Goal: Task Accomplishment & Management: Manage account settings

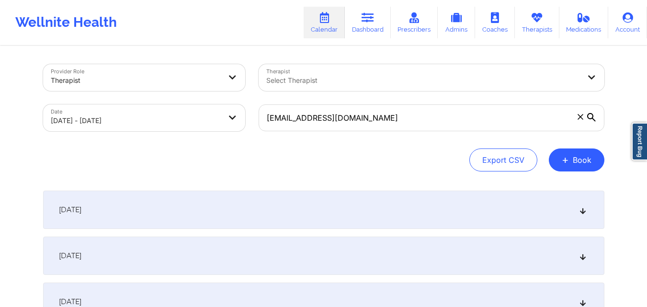
click at [578, 119] on icon at bounding box center [581, 117] width 6 height 6
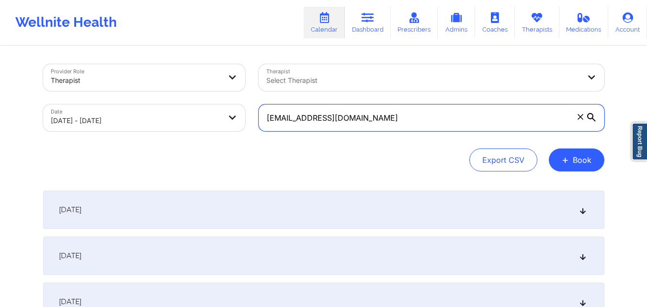
click at [578, 119] on input "[EMAIL_ADDRESS][DOMAIN_NAME]" at bounding box center [432, 117] width 346 height 27
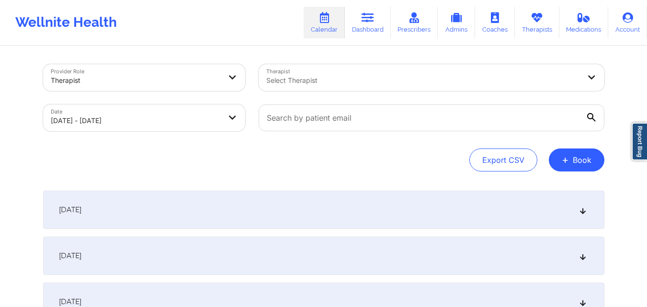
click at [468, 73] on div "Select Therapist" at bounding box center [420, 77] width 323 height 27
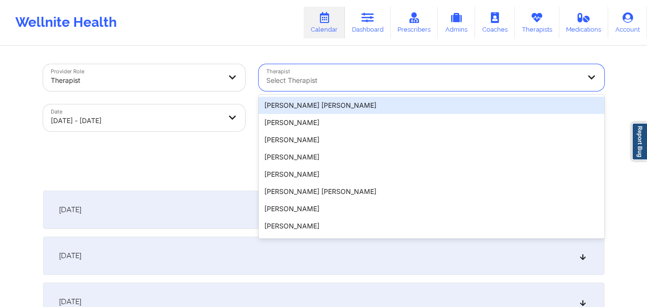
paste input "[PERSON_NAME]"
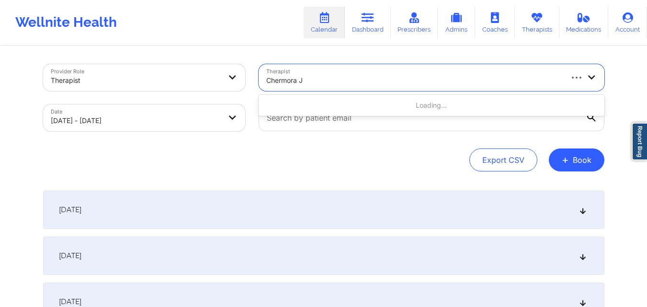
type input "Chermora"
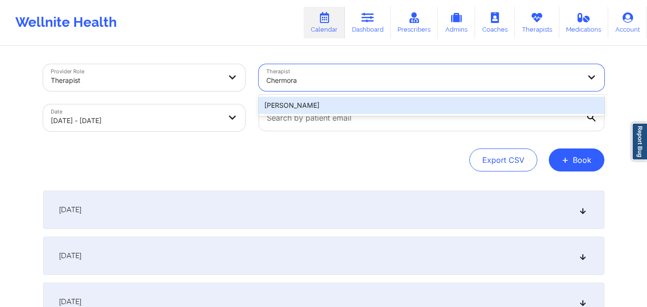
click at [348, 105] on div "[PERSON_NAME]" at bounding box center [432, 105] width 346 height 17
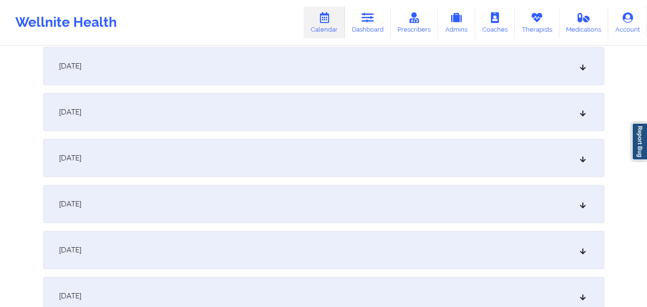
scroll to position [431, 0]
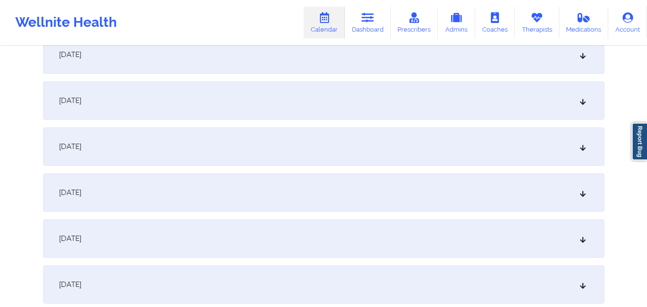
click at [307, 235] on div "[DATE]" at bounding box center [323, 238] width 561 height 38
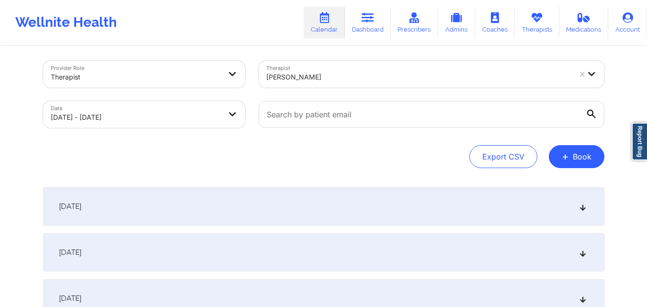
scroll to position [0, 0]
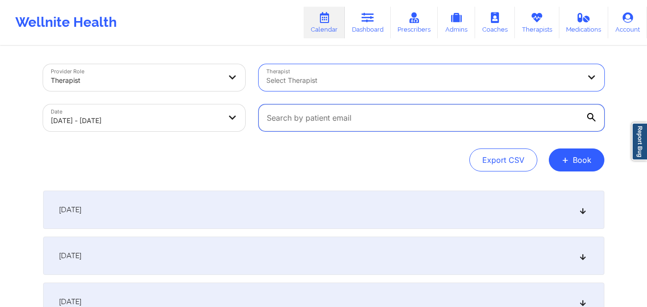
click at [456, 120] on input "text" at bounding box center [432, 117] width 346 height 27
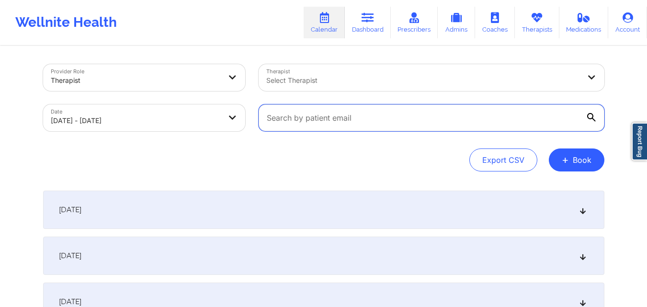
paste input "[EMAIL_ADDRESS][DOMAIN_NAME]"
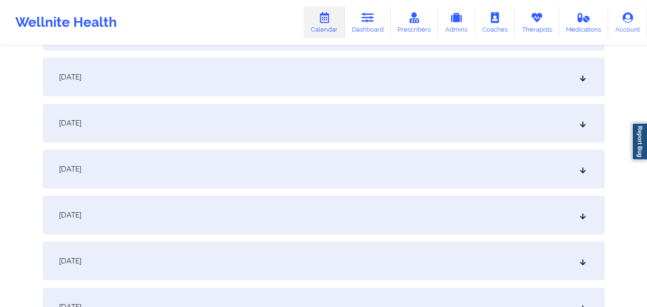
scroll to position [958, 0]
type input "[EMAIL_ADDRESS][DOMAIN_NAME]"
click at [344, 257] on div "[DATE]" at bounding box center [323, 263] width 561 height 38
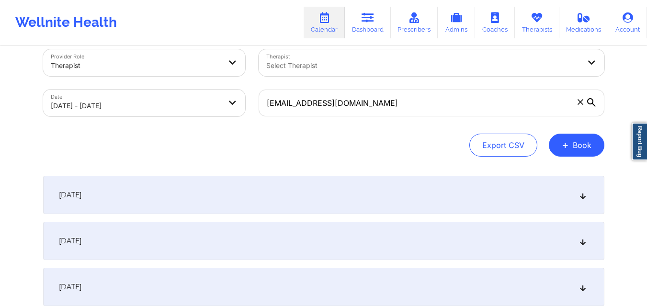
scroll to position [0, 0]
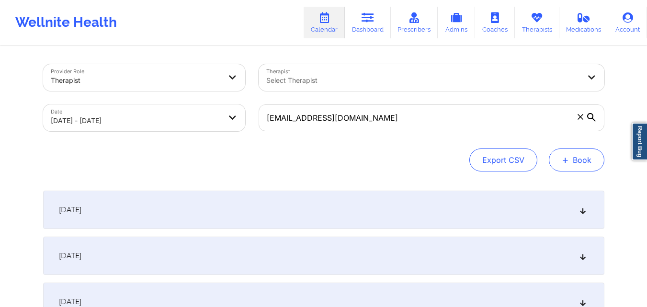
click at [573, 170] on button "+ Book" at bounding box center [577, 159] width 56 height 23
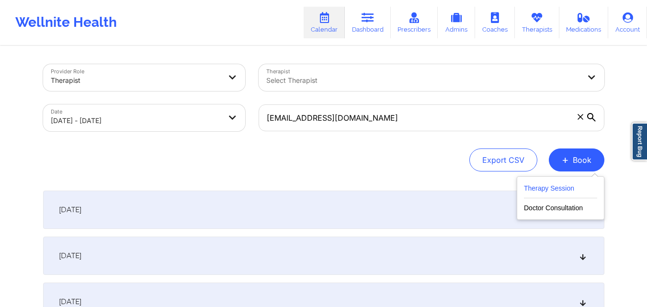
click at [558, 186] on button "Therapy Session" at bounding box center [560, 190] width 73 height 16
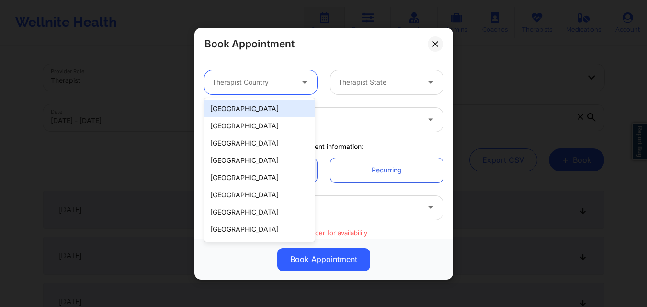
click at [266, 82] on div at bounding box center [252, 82] width 81 height 11
click at [272, 111] on div "[GEOGRAPHIC_DATA]" at bounding box center [260, 108] width 110 height 17
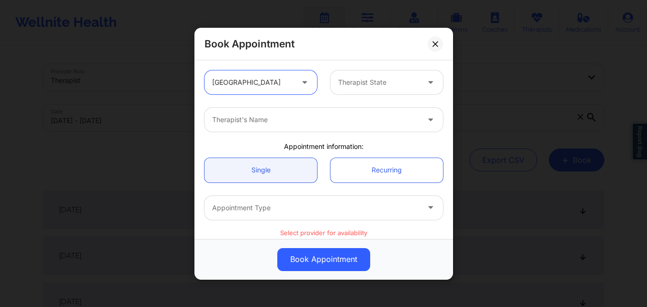
click at [383, 83] on div at bounding box center [378, 82] width 81 height 11
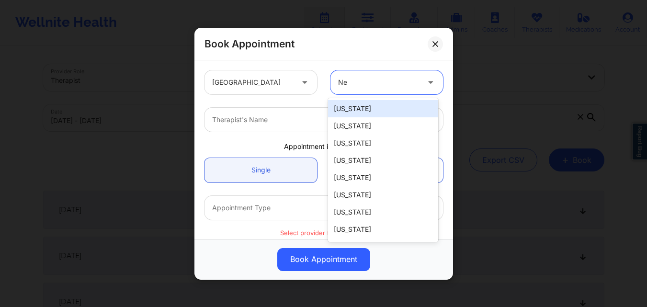
type input "New"
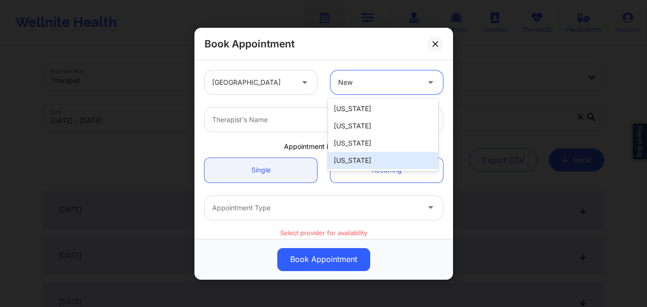
click at [379, 160] on div "[US_STATE]" at bounding box center [383, 160] width 110 height 17
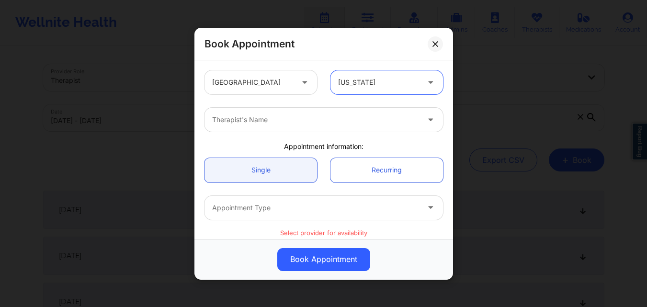
click at [261, 117] on div at bounding box center [315, 119] width 207 height 11
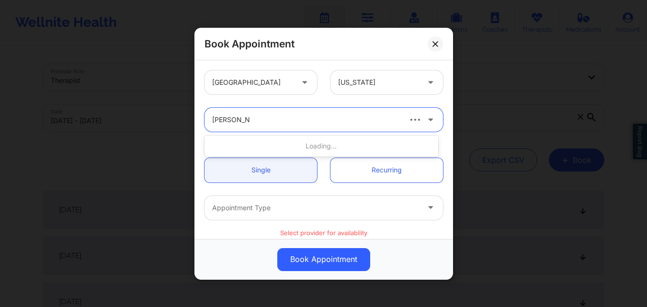
type input "[PERSON_NAME]"
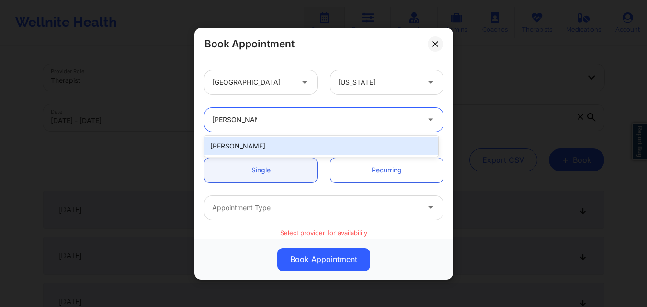
click at [276, 145] on div "[PERSON_NAME]" at bounding box center [322, 145] width 234 height 17
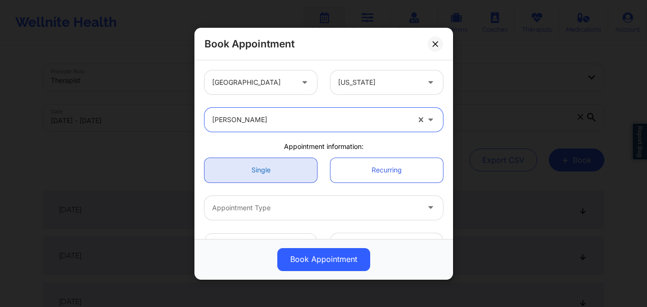
click at [266, 174] on link "Single" at bounding box center [261, 170] width 113 height 24
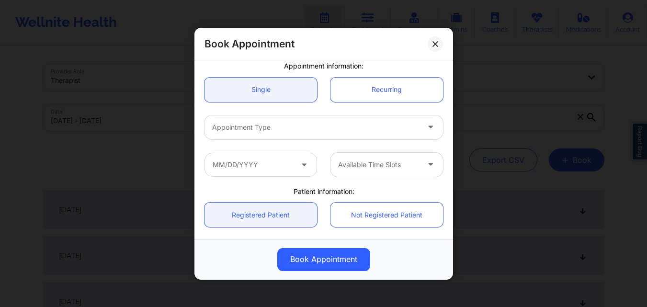
scroll to position [96, 0]
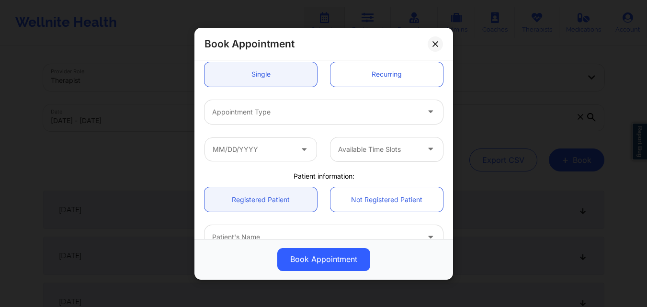
click at [299, 109] on div at bounding box center [315, 111] width 207 height 11
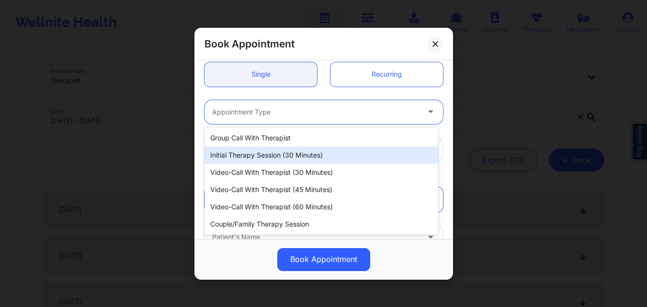
click at [305, 151] on div "Initial Therapy Session (30 minutes)" at bounding box center [322, 155] width 234 height 17
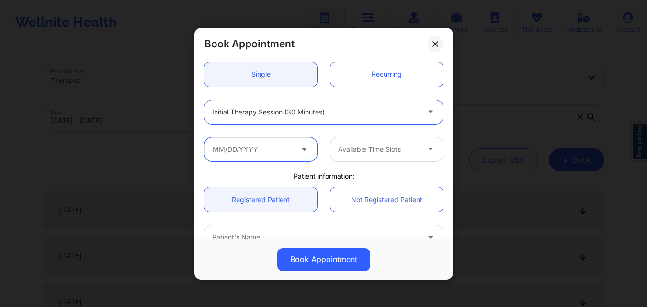
click at [282, 155] on input "text" at bounding box center [261, 149] width 113 height 24
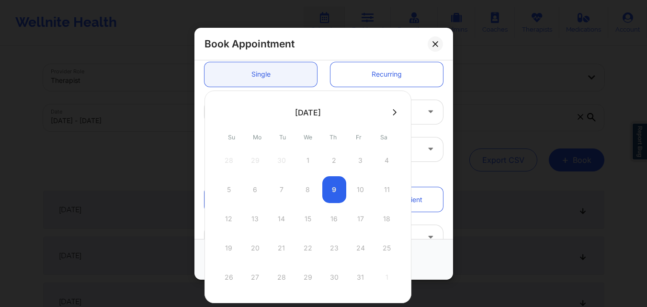
click at [393, 113] on icon at bounding box center [395, 112] width 4 height 7
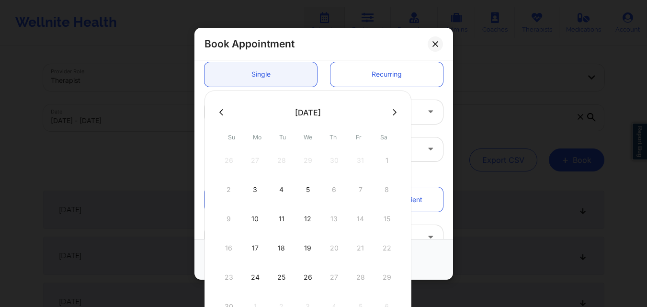
click at [221, 112] on icon at bounding box center [221, 112] width 4 height 7
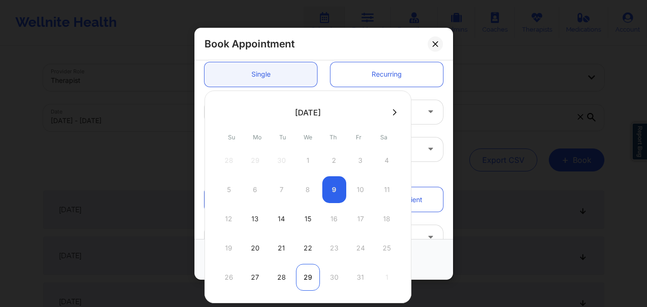
click at [308, 278] on div "29" at bounding box center [308, 277] width 24 height 27
type input "[DATE]"
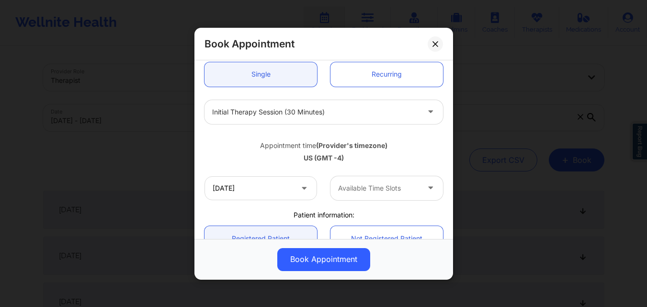
click at [401, 193] on div at bounding box center [378, 187] width 81 height 11
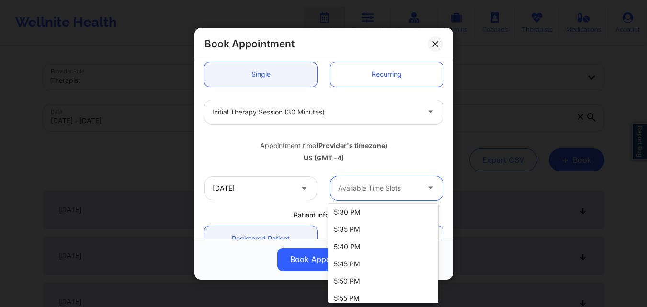
scroll to position [1508, 0]
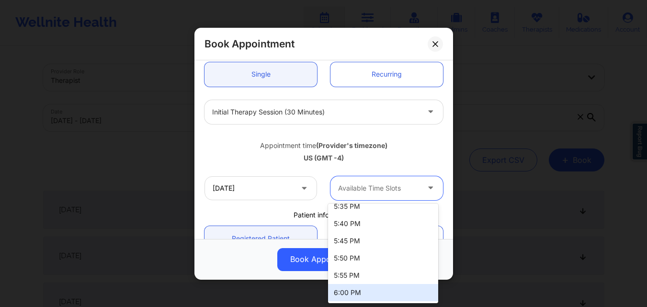
click at [375, 290] on div "6:00 PM" at bounding box center [383, 292] width 110 height 17
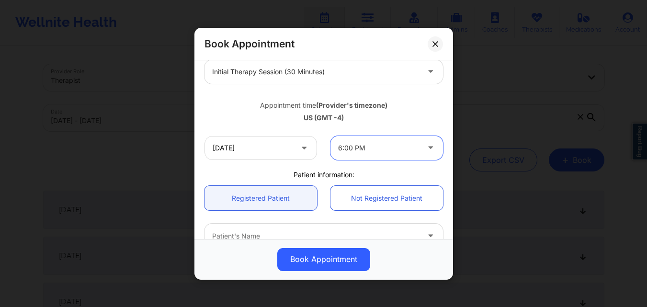
scroll to position [192, 0]
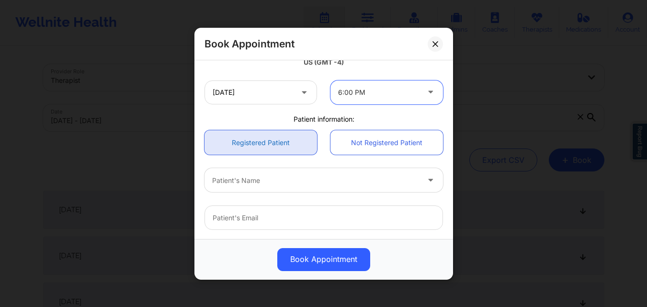
click at [263, 138] on link "Registered Patient" at bounding box center [261, 142] width 113 height 24
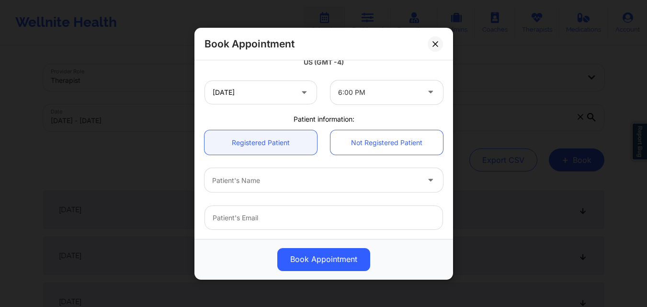
click at [269, 187] on div "Patient's Name" at bounding box center [313, 180] width 216 height 24
type input "[PERSON_NAME]"
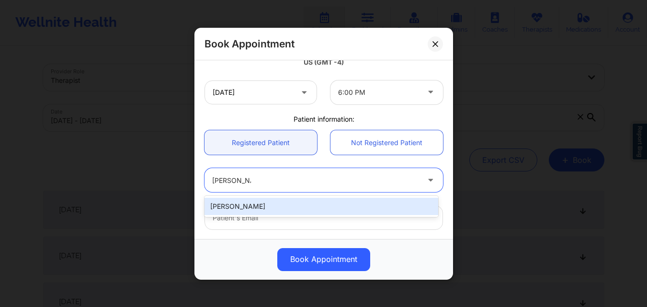
click at [298, 210] on div "[PERSON_NAME]" at bounding box center [322, 206] width 234 height 17
type input "[EMAIL_ADDRESS][DOMAIN_NAME]"
type input "[PHONE_NUMBER]"
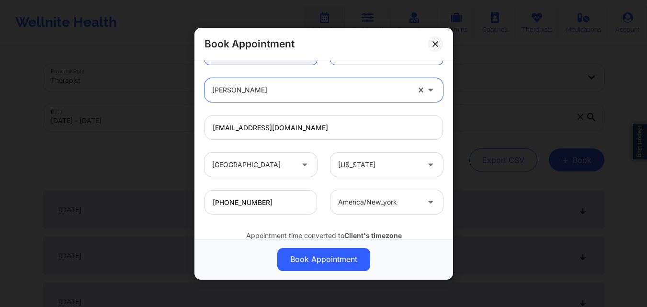
scroll to position [319, 0]
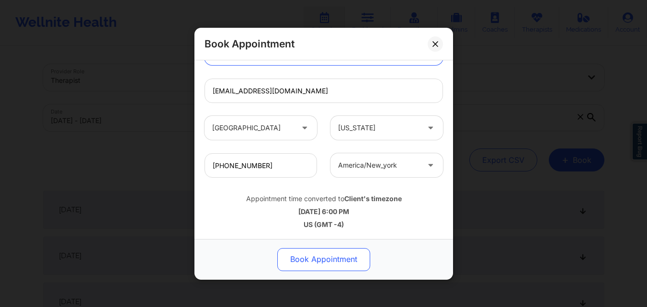
click at [319, 260] on button "Book Appointment" at bounding box center [323, 259] width 93 height 23
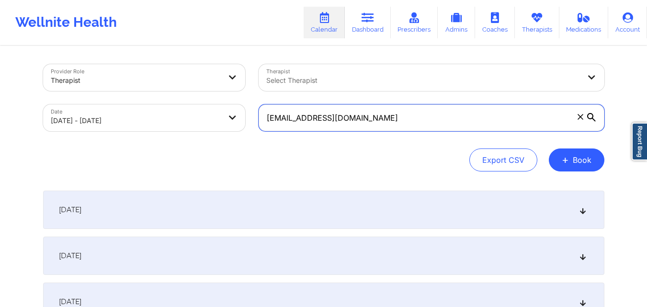
click at [396, 118] on input "[EMAIL_ADDRESS][DOMAIN_NAME]" at bounding box center [432, 117] width 346 height 27
paste input "thebunchesters"
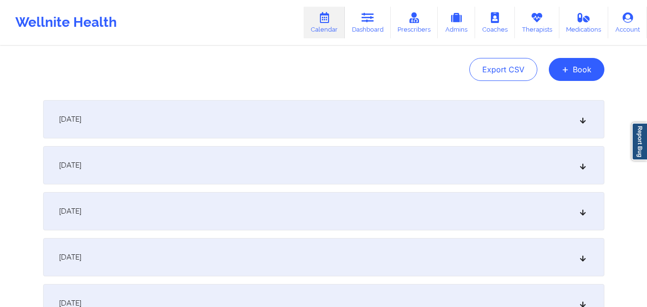
scroll to position [96, 0]
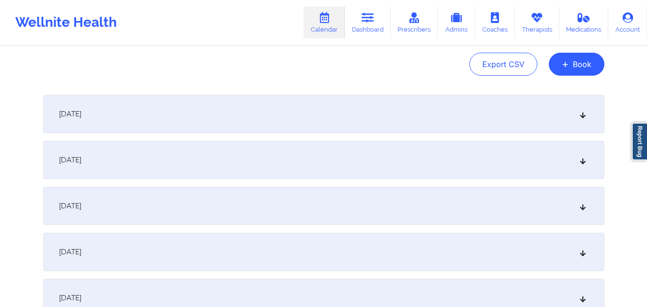
click at [188, 119] on div "[DATE]" at bounding box center [323, 114] width 561 height 38
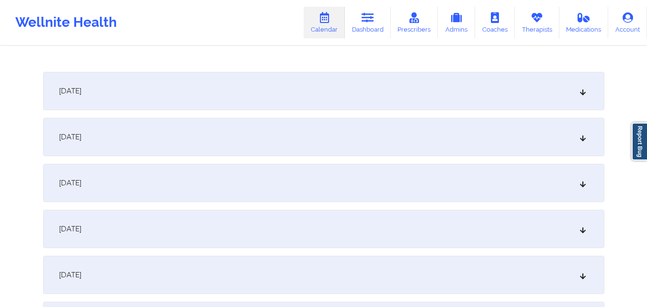
scroll to position [287, 0]
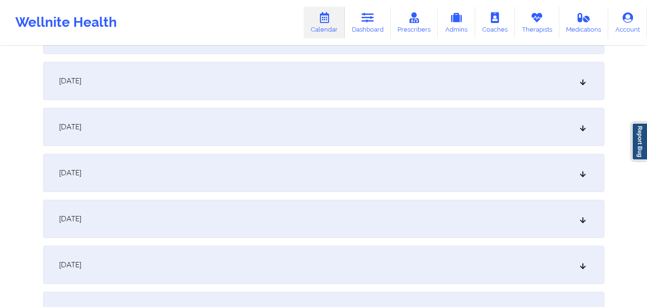
click at [296, 262] on div "[DATE]" at bounding box center [323, 265] width 561 height 38
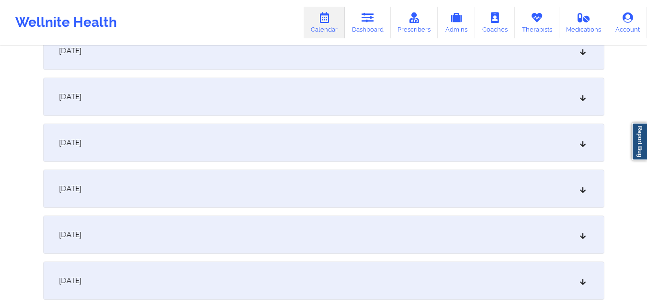
scroll to position [814, 0]
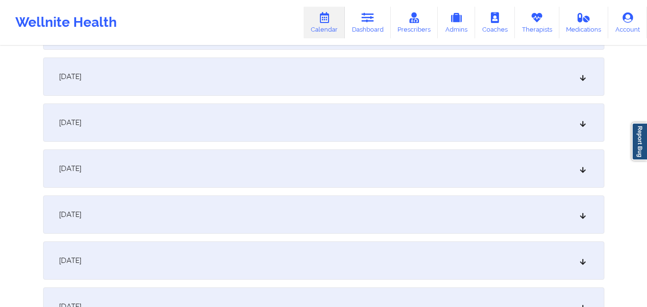
click at [355, 169] on div "[DATE]" at bounding box center [323, 168] width 561 height 38
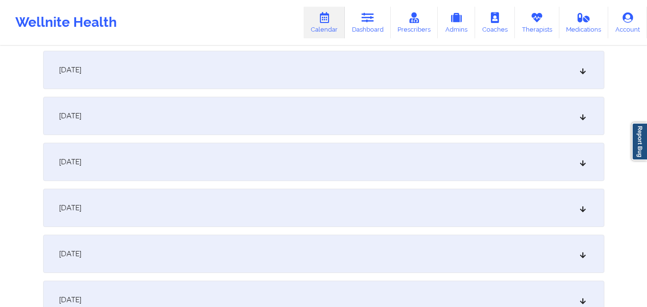
scroll to position [1102, 0]
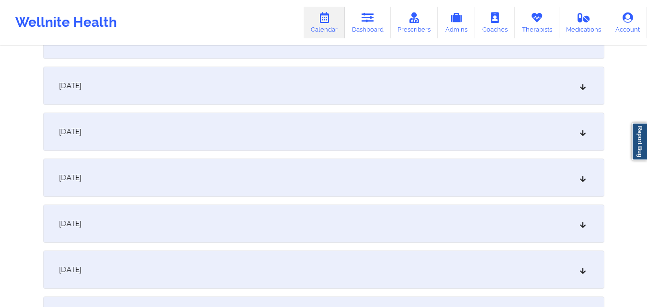
click at [353, 269] on div "[DATE]" at bounding box center [323, 269] width 561 height 38
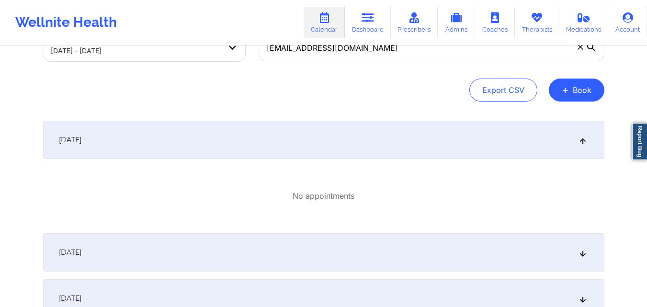
scroll to position [0, 0]
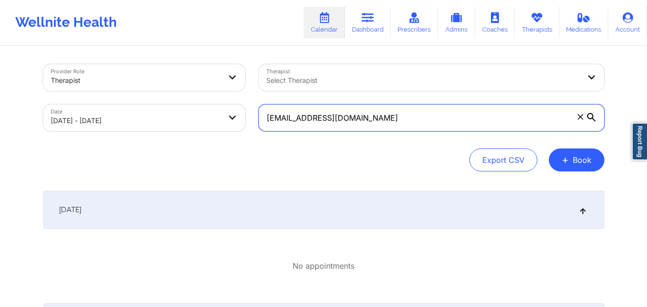
click at [390, 126] on input "[EMAIL_ADDRESS][DOMAIN_NAME]" at bounding box center [432, 117] width 346 height 27
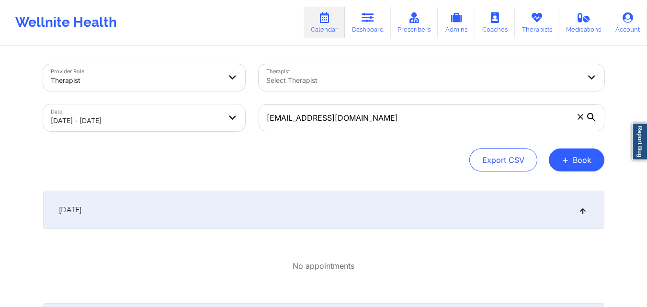
click at [385, 165] on div "Export CSV + Book" at bounding box center [323, 159] width 561 height 23
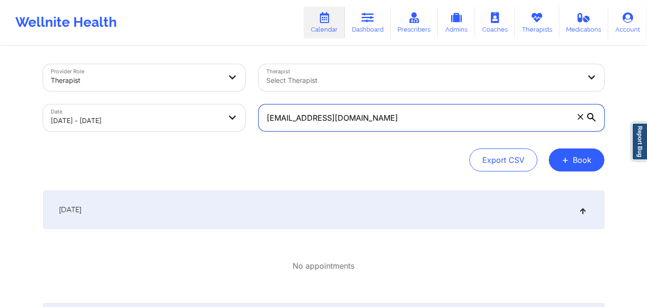
click at [426, 116] on input "[EMAIL_ADDRESS][DOMAIN_NAME]" at bounding box center [432, 117] width 346 height 27
paste input "siegelcaroline89"
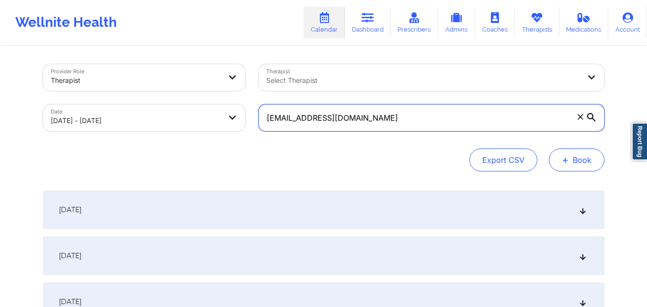
type input "[EMAIL_ADDRESS][DOMAIN_NAME]"
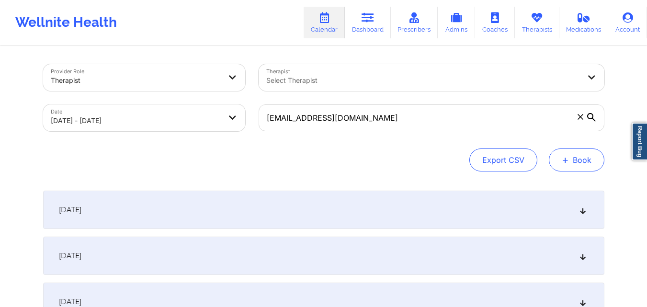
click at [562, 165] on button "+ Book" at bounding box center [577, 159] width 56 height 23
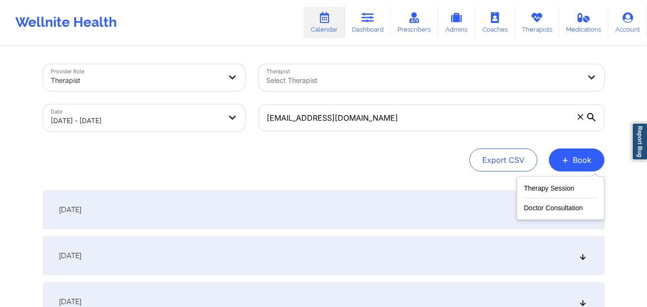
click at [387, 166] on div "Export CSV + Book" at bounding box center [323, 159] width 561 height 23
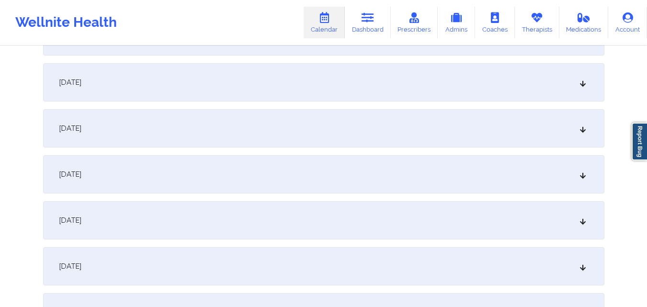
scroll to position [1054, 0]
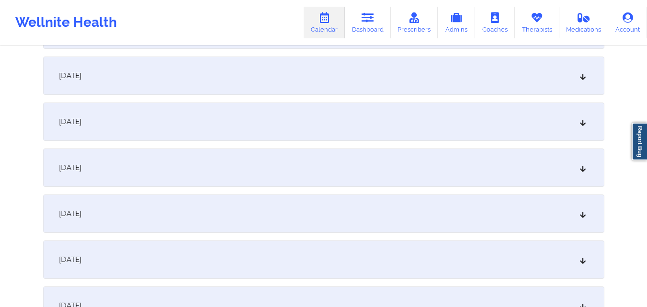
click at [317, 161] on div "[DATE]" at bounding box center [323, 167] width 561 height 38
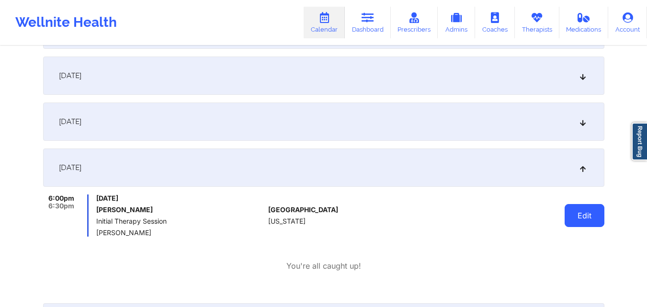
click at [590, 215] on button "Edit" at bounding box center [585, 215] width 40 height 23
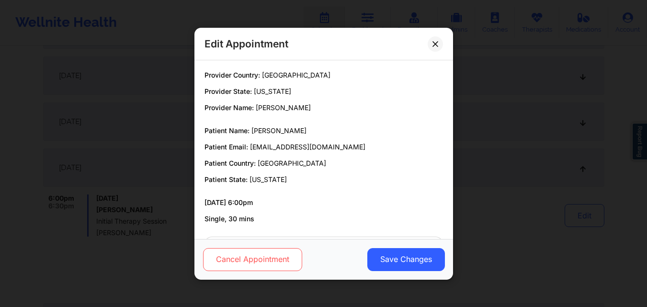
click at [264, 257] on button "Cancel Appointment" at bounding box center [252, 259] width 99 height 23
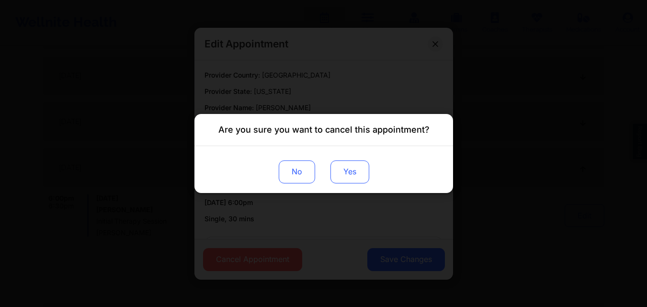
click at [349, 173] on button "Yes" at bounding box center [349, 171] width 39 height 23
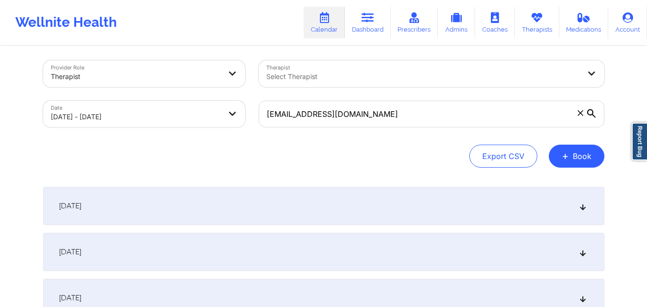
scroll to position [0, 0]
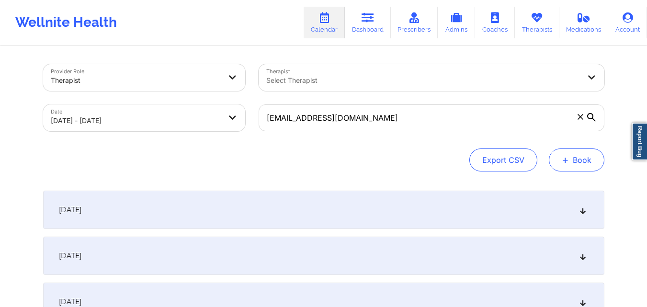
click at [585, 164] on button "+ Book" at bounding box center [577, 159] width 56 height 23
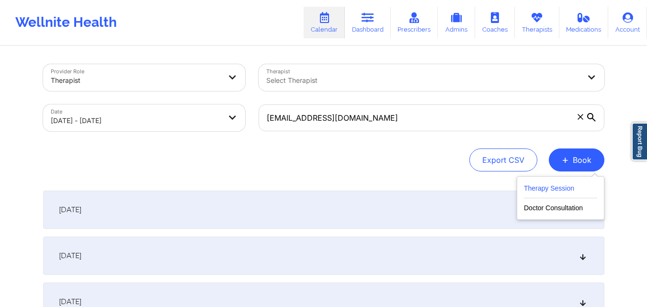
click at [545, 193] on button "Therapy Session" at bounding box center [560, 190] width 73 height 16
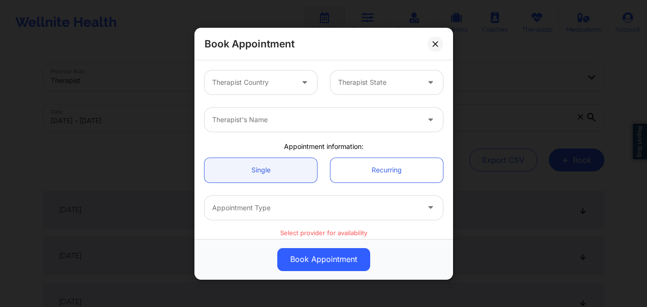
click at [283, 86] on div at bounding box center [252, 82] width 81 height 11
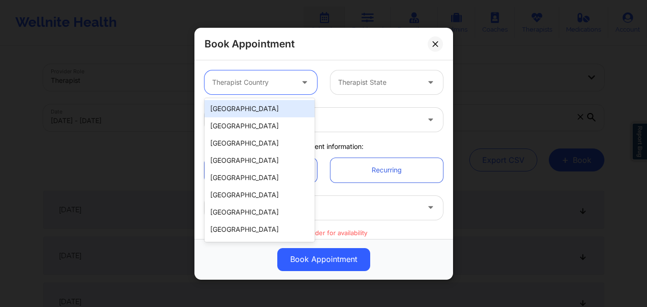
click at [278, 108] on div "[GEOGRAPHIC_DATA]" at bounding box center [260, 108] width 110 height 17
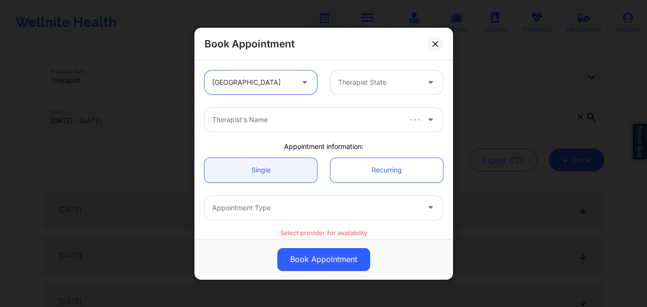
click at [364, 91] on div "Therapist State" at bounding box center [375, 82] width 90 height 24
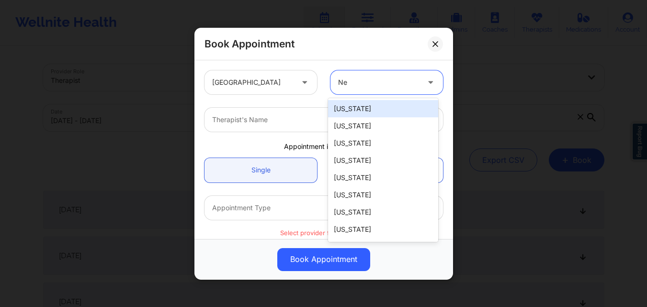
type input "New"
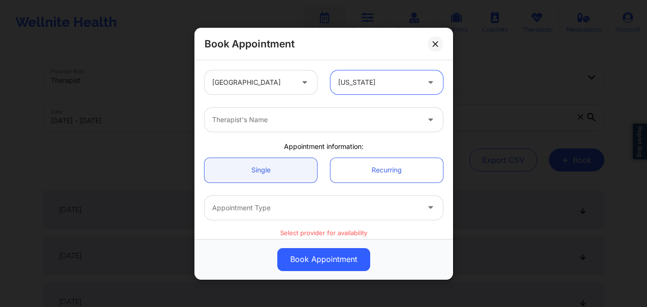
click at [351, 119] on div at bounding box center [315, 119] width 207 height 11
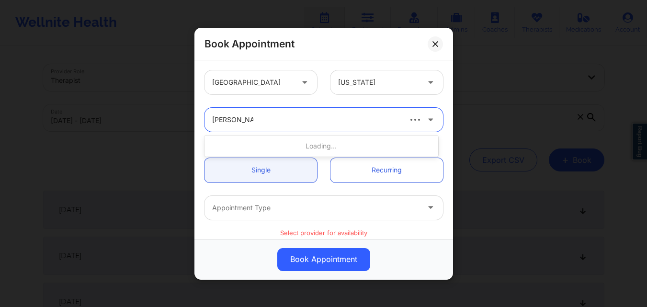
type input "[PERSON_NAME]"
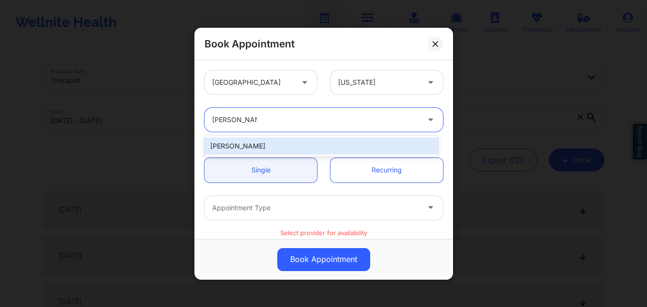
click at [282, 146] on div "[PERSON_NAME]" at bounding box center [322, 145] width 234 height 17
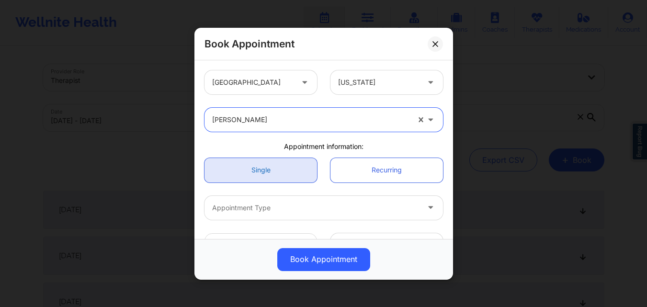
click at [264, 174] on link "Single" at bounding box center [261, 170] width 113 height 24
click at [271, 175] on link "Single" at bounding box center [261, 170] width 113 height 24
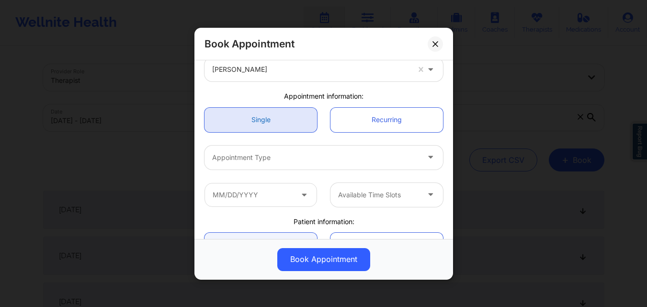
scroll to position [96, 0]
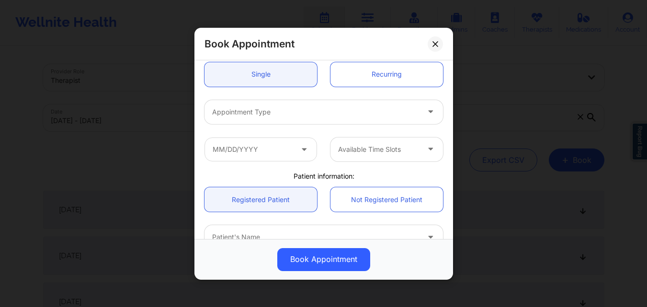
click at [287, 109] on div at bounding box center [315, 111] width 207 height 11
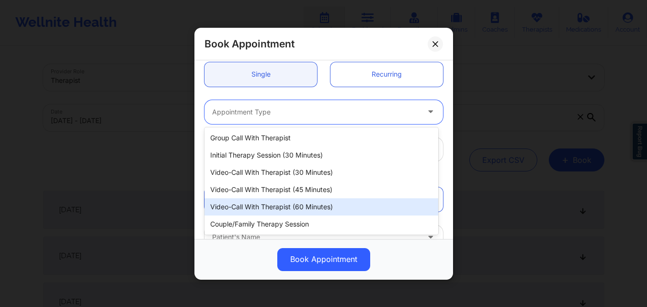
click at [275, 207] on div "Video-Call with Therapist (60 minutes)" at bounding box center [322, 206] width 234 height 17
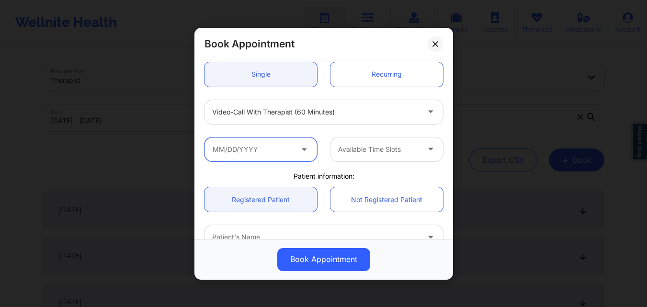
click at [274, 151] on input "text" at bounding box center [261, 149] width 113 height 24
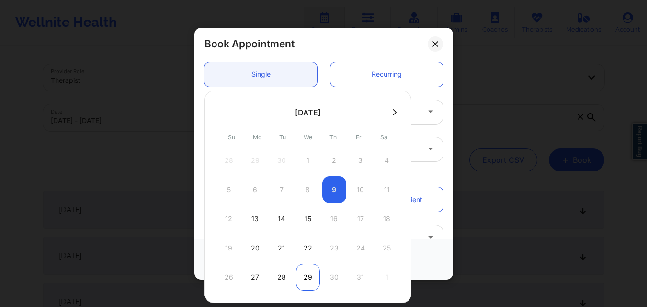
click at [307, 277] on div "29" at bounding box center [308, 277] width 24 height 27
type input "[DATE]"
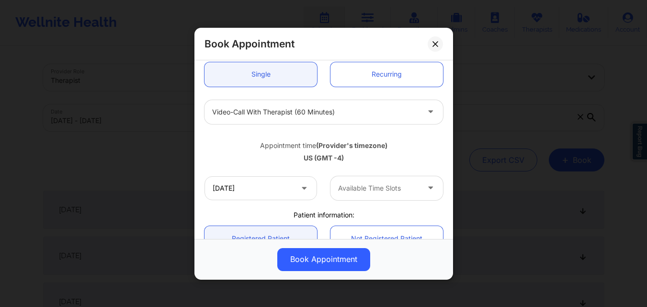
click at [385, 189] on div at bounding box center [378, 187] width 81 height 11
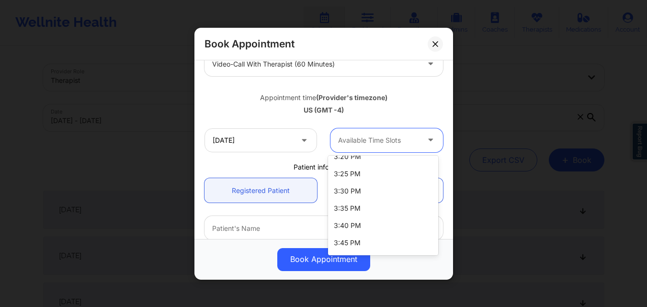
scroll to position [973, 0]
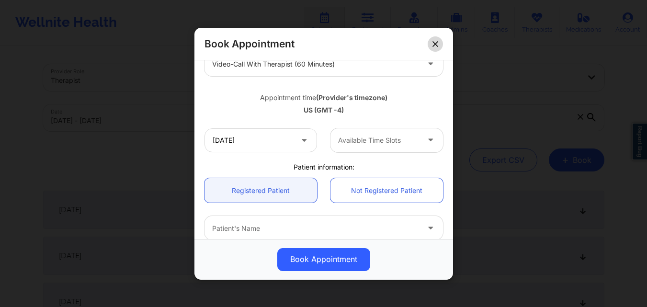
click at [437, 42] on icon at bounding box center [435, 43] width 5 height 5
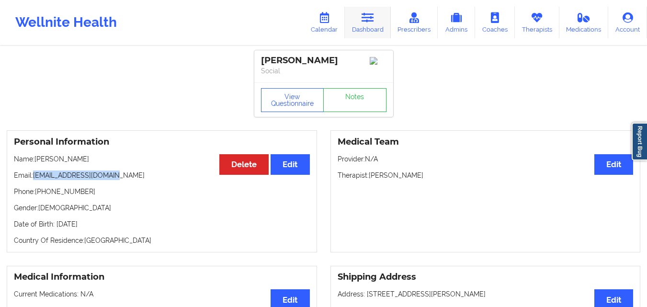
click at [368, 28] on link "Dashboard" at bounding box center [368, 23] width 46 height 32
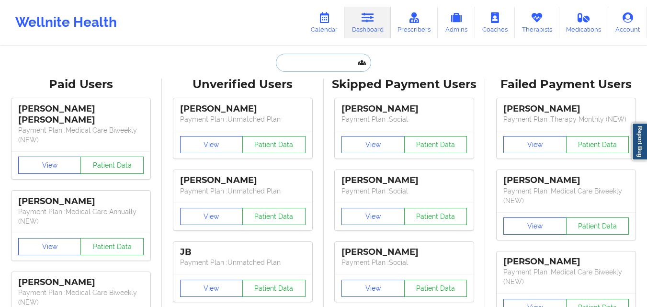
click at [313, 65] on input "text" at bounding box center [323, 63] width 95 height 18
paste input "[EMAIL_ADDRESS][DOMAIN_NAME]"
type input "[EMAIL_ADDRESS][DOMAIN_NAME]"
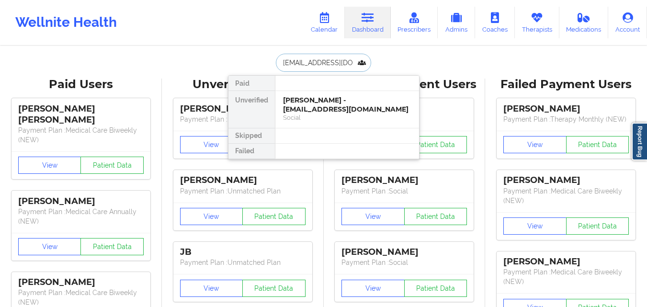
scroll to position [0, 14]
click at [319, 105] on div "Caroline Siegel - siegelcaroline89@gmail.com" at bounding box center [347, 105] width 128 height 18
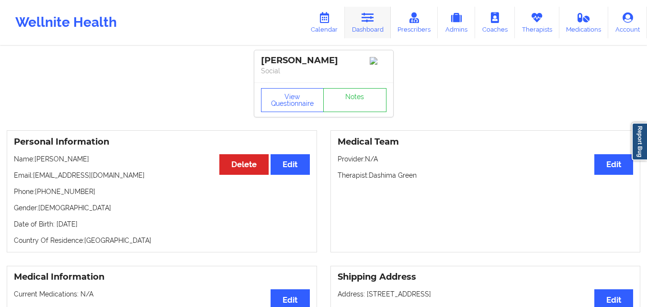
click at [364, 21] on icon at bounding box center [368, 17] width 12 height 11
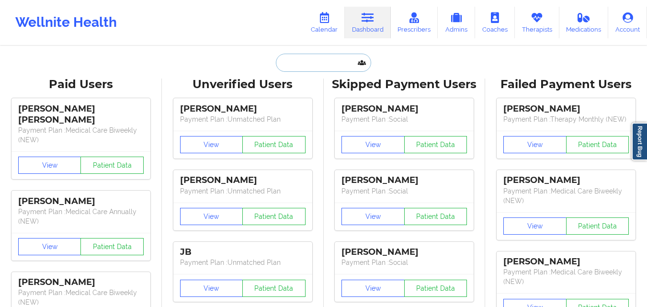
click at [320, 62] on input "text" at bounding box center [323, 63] width 95 height 18
paste input "[PERSON_NAME]"
type input "[PERSON_NAME]"
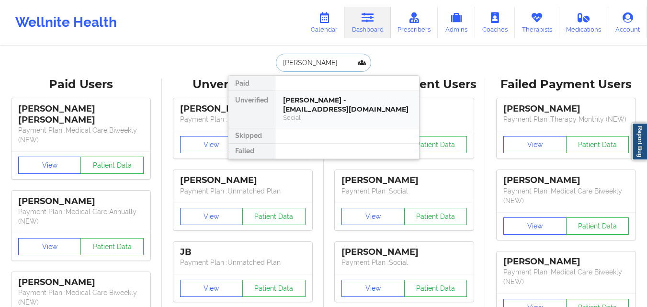
click at [319, 98] on div "Kaylee Elizabeth Ferrarin - thebunchesters@gmail.com" at bounding box center [347, 105] width 128 height 18
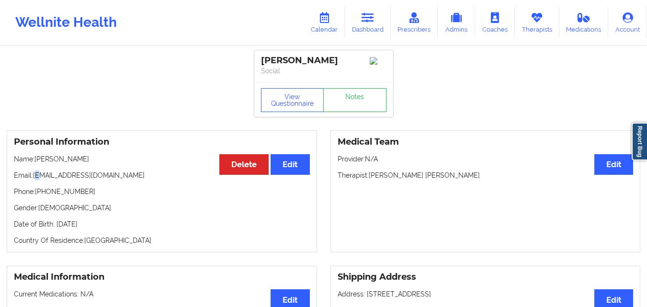
click at [34, 180] on p "Email: thebunchesters@gmail.com" at bounding box center [162, 176] width 296 height 10
click at [104, 180] on p "Email: thebunchesters@gmail.com" at bounding box center [162, 176] width 296 height 10
drag, startPoint x: 34, startPoint y: 185, endPoint x: 150, endPoint y: 188, distance: 116.4
click at [150, 180] on p "Email: thebunchesters@gmail.com" at bounding box center [162, 176] width 296 height 10
copy p "[EMAIL_ADDRESS][DOMAIN_NAME]"
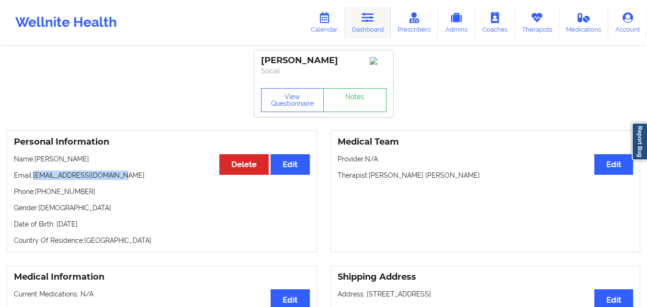
click at [364, 22] on icon at bounding box center [368, 17] width 12 height 11
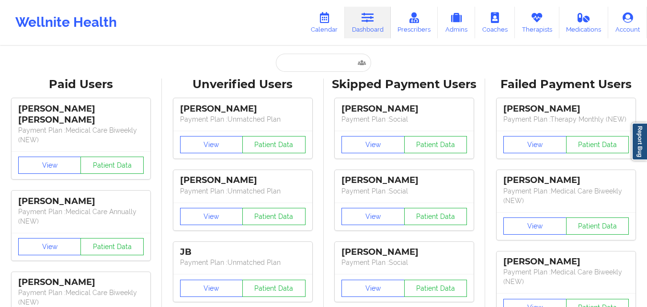
click at [323, 61] on input "text" at bounding box center [323, 63] width 95 height 18
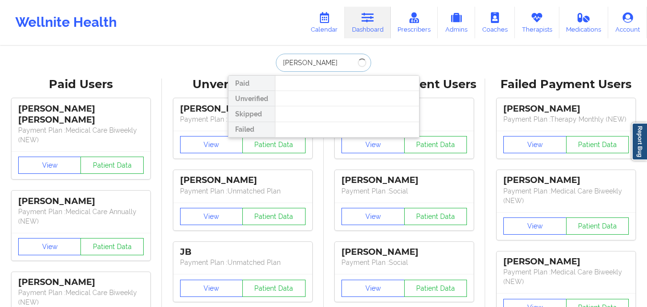
type input "[PERSON_NAME]"
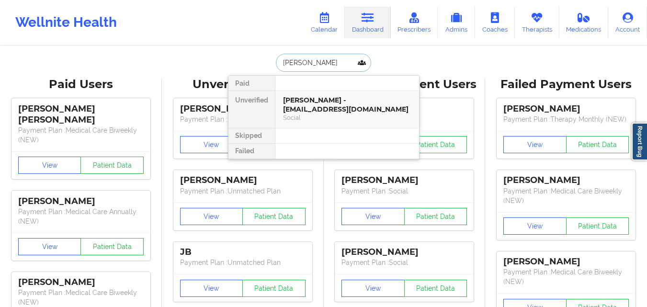
click at [323, 98] on div "Caroline Siegel - siegelcaroline89@gmail.com" at bounding box center [347, 105] width 128 height 18
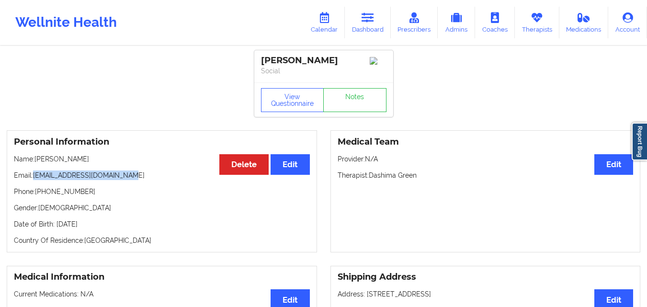
drag, startPoint x: 34, startPoint y: 179, endPoint x: 138, endPoint y: 182, distance: 104.9
click at [138, 180] on p "Email: siegelcaroline89@gmail.com" at bounding box center [162, 176] width 296 height 10
copy p "[EMAIL_ADDRESS][DOMAIN_NAME]"
click at [364, 23] on link "Dashboard" at bounding box center [368, 23] width 46 height 32
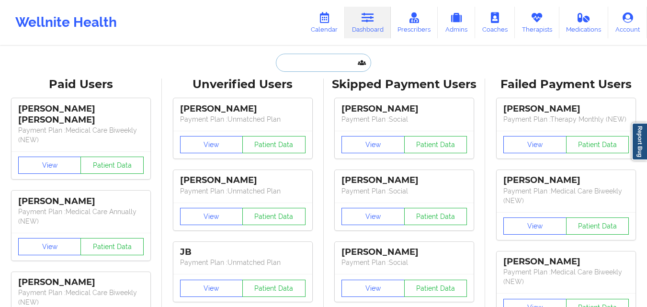
click at [292, 68] on input "text" at bounding box center [323, 63] width 95 height 18
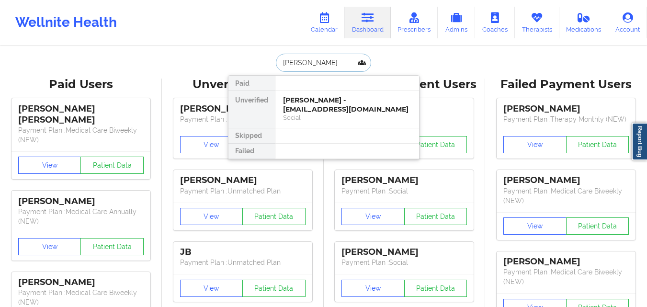
type input "Emily Pena"
click at [356, 109] on div "Emily Pena - pena251991@yahoo.com" at bounding box center [347, 105] width 128 height 18
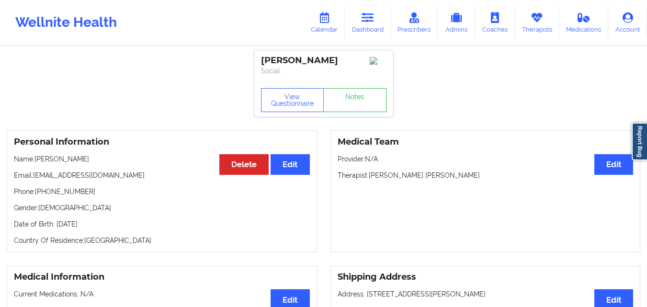
scroll to position [239, 0]
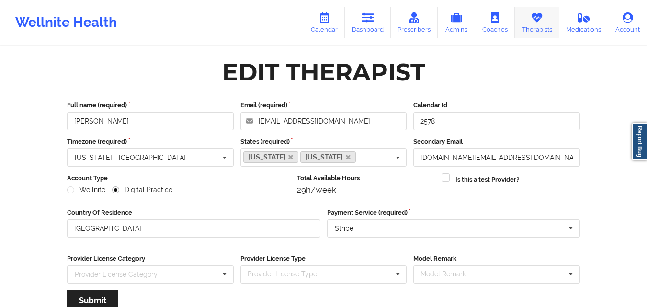
click at [541, 23] on icon at bounding box center [537, 17] width 12 height 11
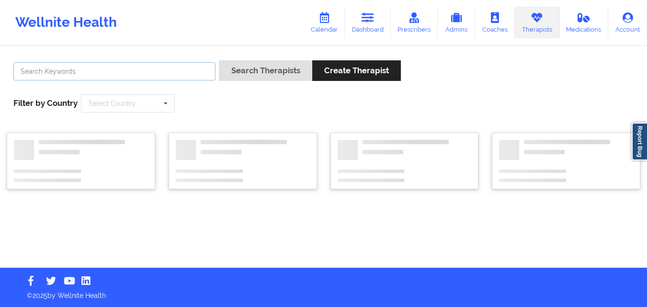
click at [186, 68] on input "text" at bounding box center [114, 71] width 202 height 18
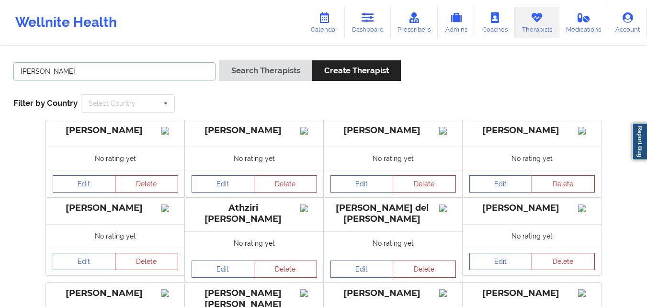
type input "[PERSON_NAME]"
click at [219, 60] on button "Search Therapists" at bounding box center [265, 70] width 93 height 21
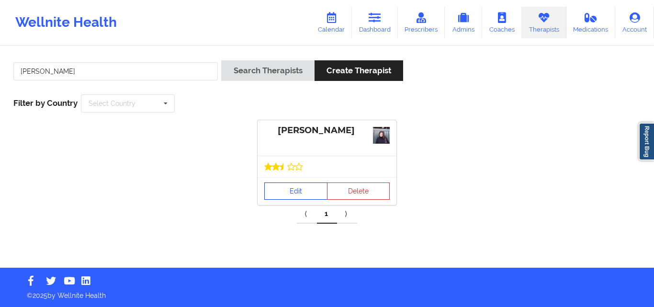
click at [276, 191] on link "Edit" at bounding box center [295, 190] width 63 height 17
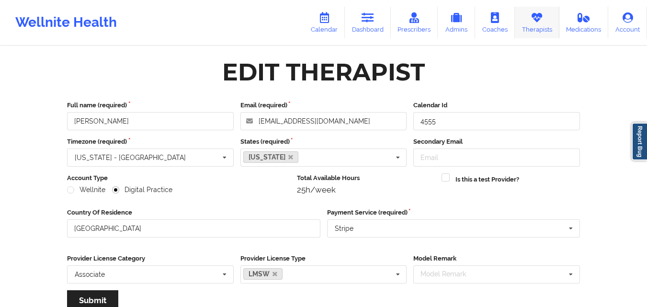
click at [538, 22] on icon at bounding box center [537, 17] width 12 height 11
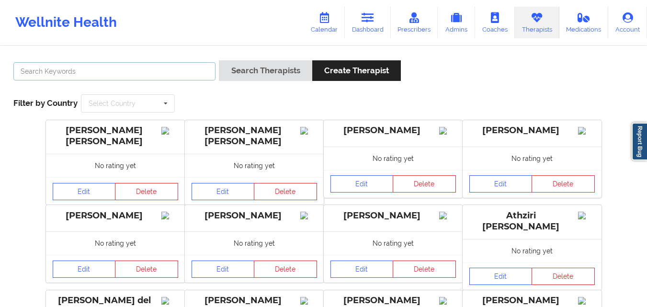
click at [138, 71] on input "text" at bounding box center [114, 71] width 202 height 18
type input "[PERSON_NAME] [PERSON_NAME]"
click at [219, 60] on button "Search Therapists" at bounding box center [265, 70] width 93 height 21
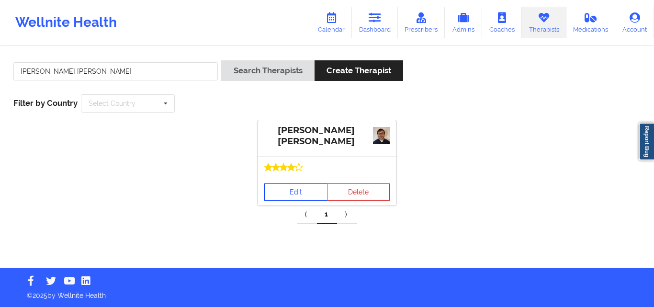
click at [289, 190] on link "Edit" at bounding box center [295, 191] width 63 height 17
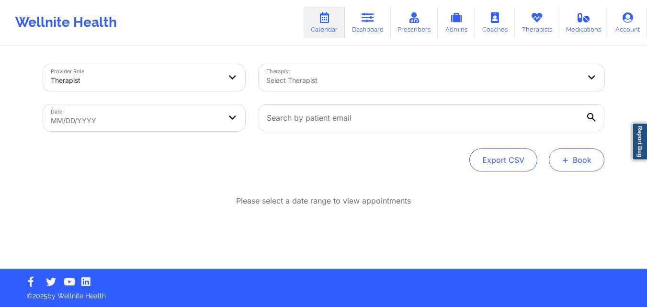
click at [592, 158] on button "+ Book" at bounding box center [577, 159] width 56 height 23
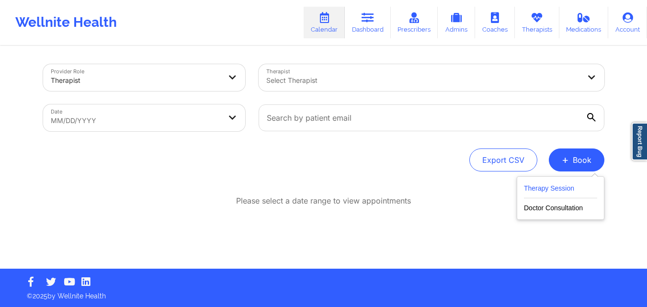
click at [549, 187] on button "Therapy Session" at bounding box center [560, 190] width 73 height 16
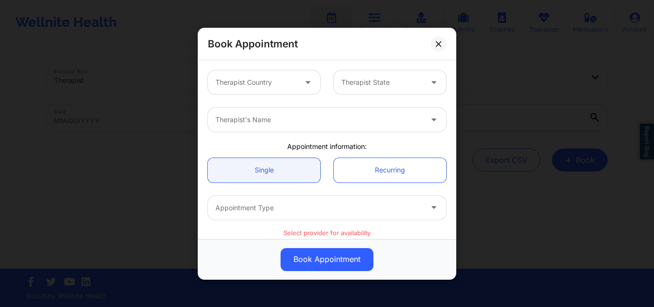
click at [281, 72] on div "Therapist Country" at bounding box center [253, 82] width 90 height 24
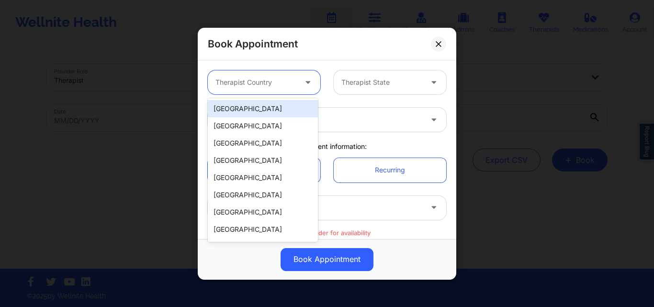
click at [271, 104] on div "[GEOGRAPHIC_DATA]" at bounding box center [263, 108] width 110 height 17
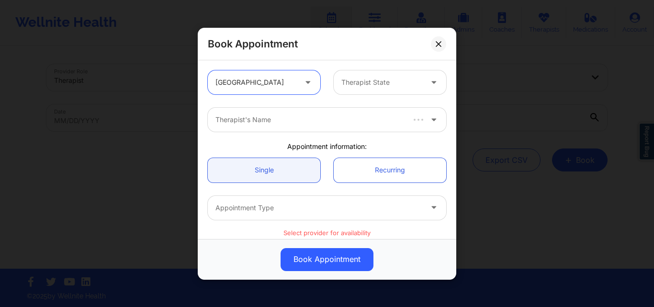
click at [373, 80] on div at bounding box center [382, 82] width 81 height 11
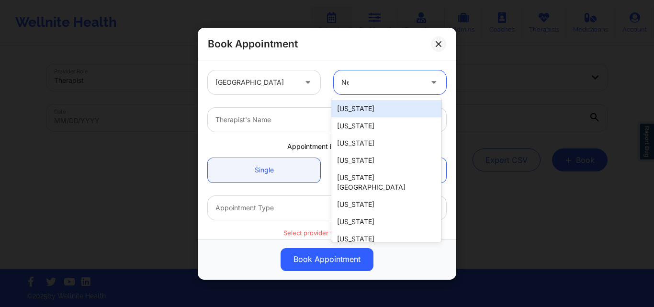
type input "New"
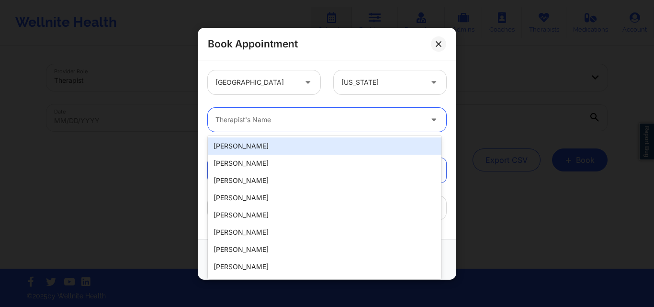
click at [370, 121] on div at bounding box center [319, 119] width 207 height 11
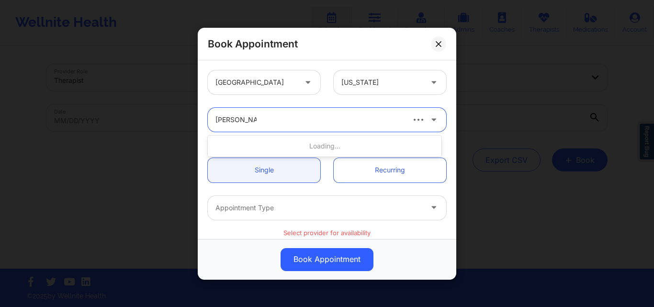
type input "Shira Lazarus"
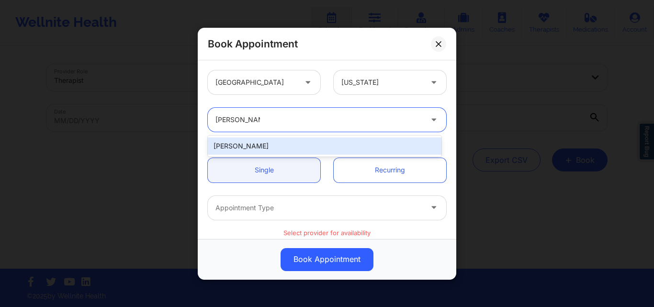
click at [247, 147] on div "Shira Lazarus" at bounding box center [325, 145] width 234 height 17
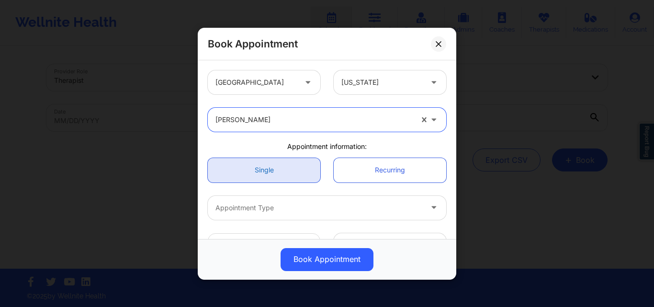
click at [257, 166] on link "Single" at bounding box center [264, 170] width 113 height 24
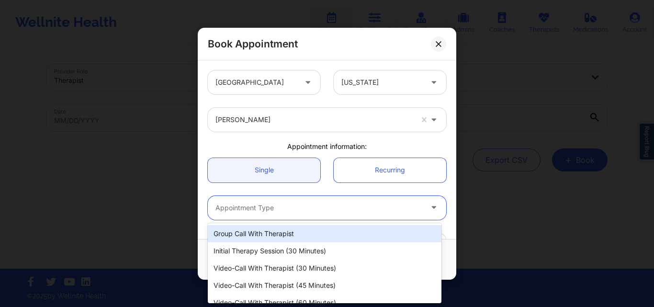
click at [303, 207] on div at bounding box center [319, 207] width 207 height 11
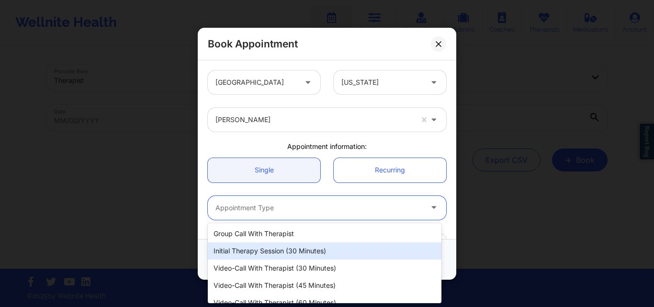
click at [349, 254] on div "Initial Therapy Session (30 minutes)" at bounding box center [325, 250] width 234 height 17
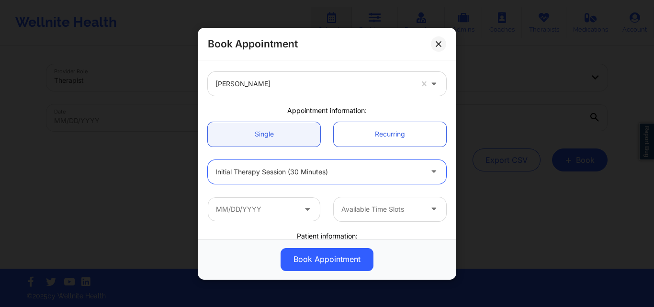
scroll to position [48, 0]
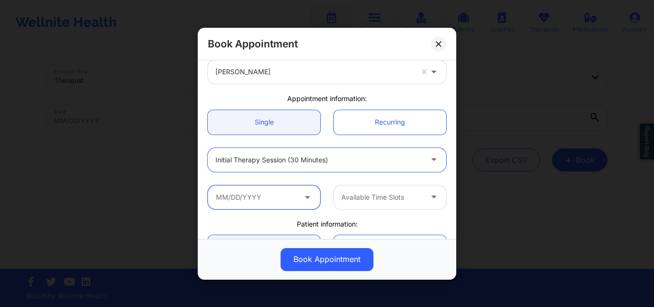
click at [275, 205] on input "text" at bounding box center [264, 197] width 113 height 24
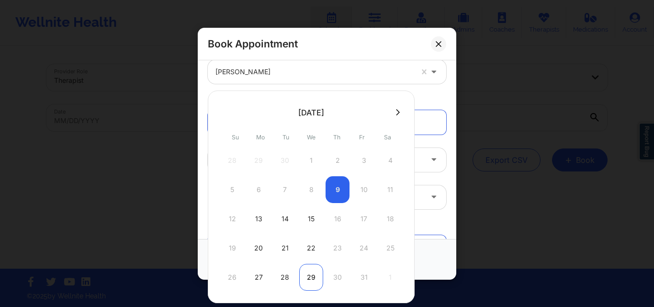
click at [315, 280] on div "29" at bounding box center [311, 277] width 24 height 27
type input "[DATE]"
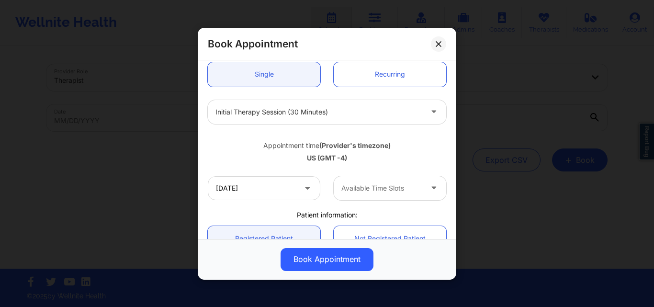
click at [400, 191] on div at bounding box center [382, 187] width 81 height 11
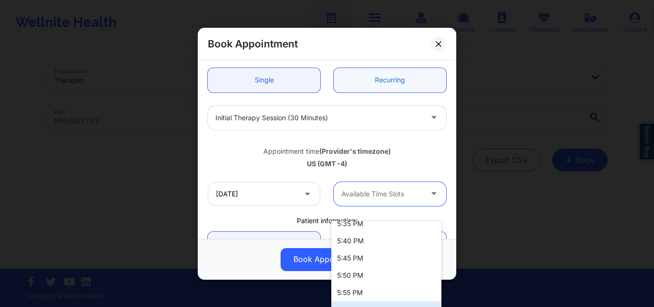
scroll to position [75, 0]
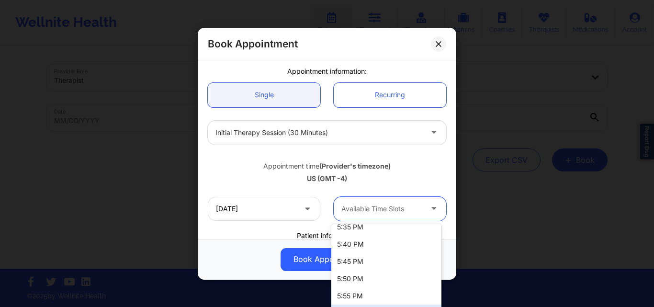
click at [384, 130] on div at bounding box center [319, 131] width 207 height 11
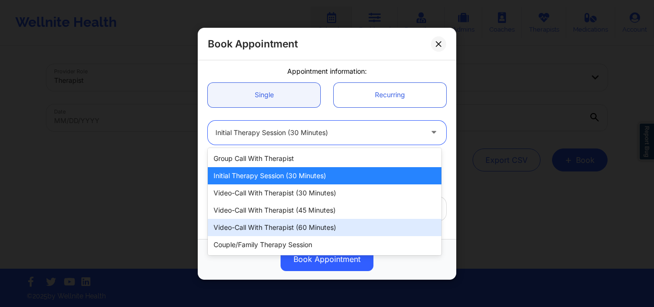
click at [335, 228] on div "Video-Call with Therapist (60 minutes)" at bounding box center [325, 227] width 234 height 17
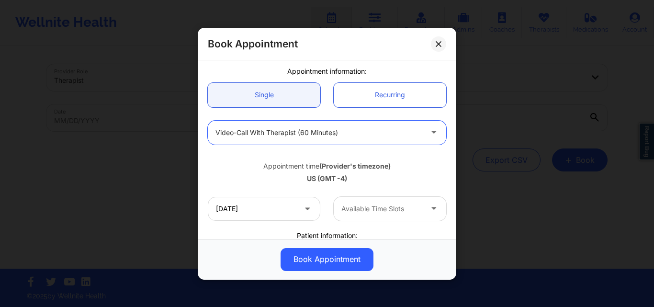
scroll to position [123, 0]
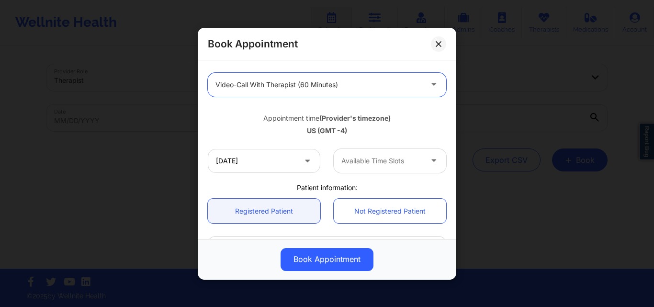
click at [411, 162] on div at bounding box center [382, 160] width 81 height 11
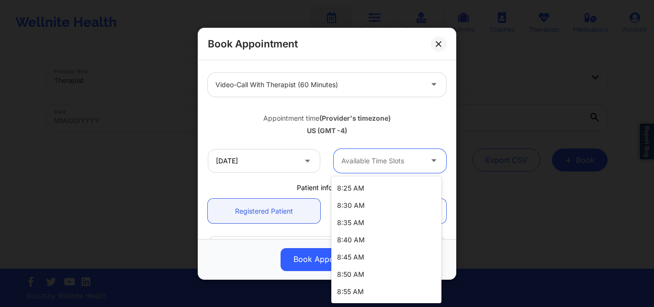
scroll to position [0, 0]
click at [408, 81] on div at bounding box center [319, 84] width 207 height 11
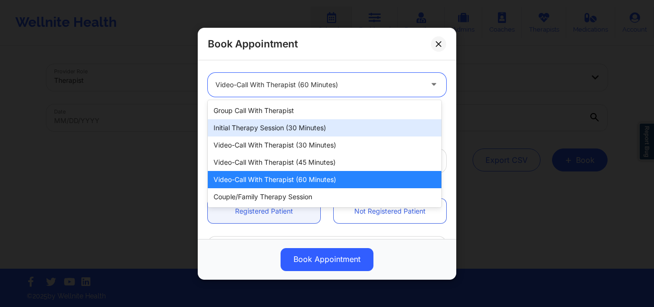
click at [347, 129] on div "Initial Therapy Session (30 minutes)" at bounding box center [325, 127] width 234 height 17
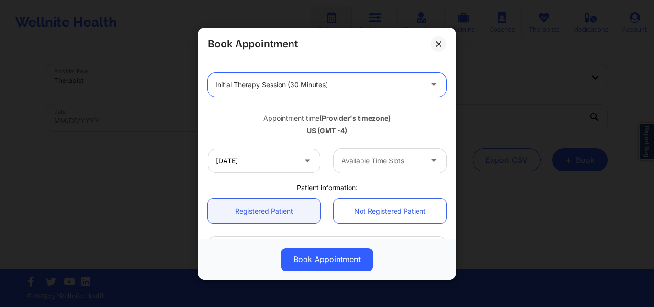
click at [389, 163] on div at bounding box center [382, 160] width 81 height 11
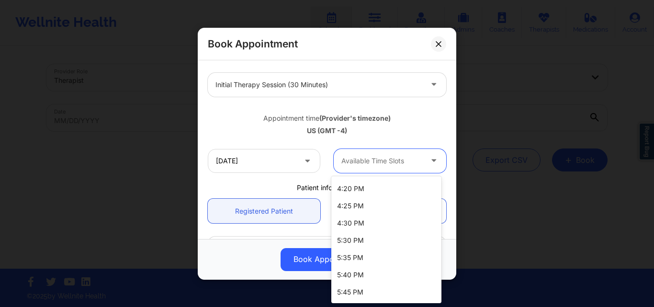
scroll to position [1480, 0]
click at [385, 296] on div "6:00 PM" at bounding box center [386, 292] width 110 height 17
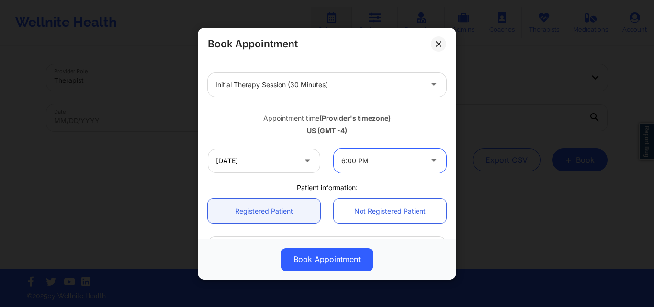
click at [314, 261] on button "Book Appointment" at bounding box center [327, 259] width 93 height 23
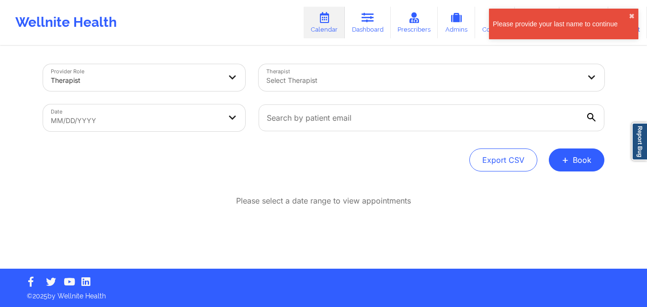
click at [631, 12] on div "Please provide your last name to continue ✖︎" at bounding box center [563, 24] width 149 height 31
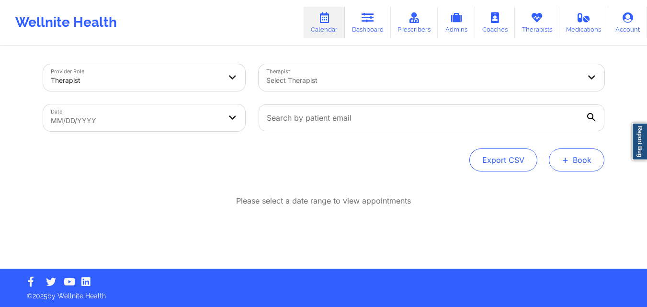
click at [579, 165] on button "+ Book" at bounding box center [577, 159] width 56 height 23
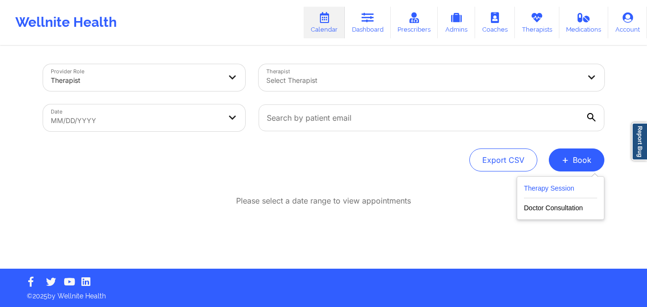
click at [556, 187] on button "Therapy Session" at bounding box center [560, 190] width 73 height 16
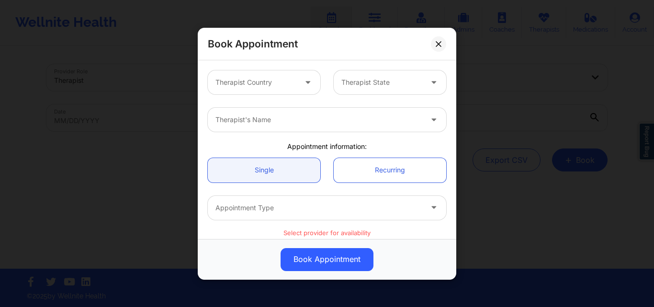
click at [286, 88] on div at bounding box center [256, 82] width 81 height 11
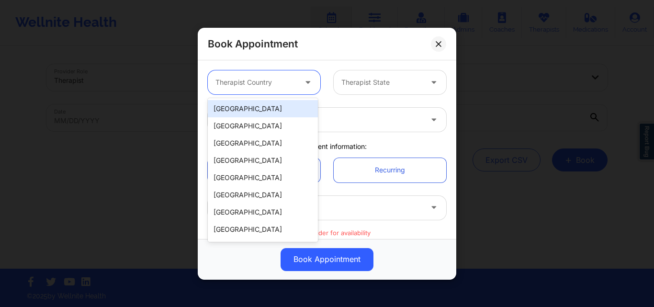
click at [268, 104] on div "[GEOGRAPHIC_DATA]" at bounding box center [263, 108] width 110 height 17
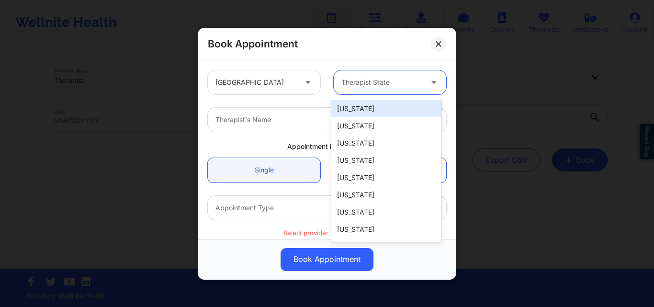
click at [401, 87] on div at bounding box center [382, 82] width 81 height 11
type input "New"
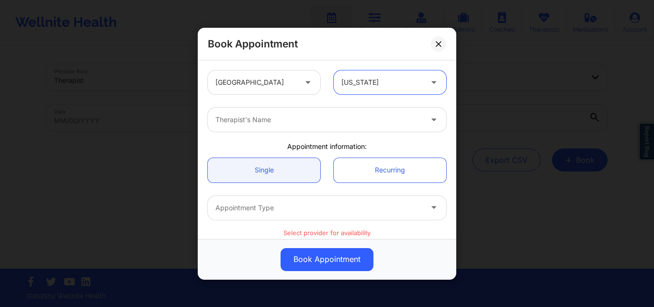
click at [343, 122] on div at bounding box center [319, 119] width 207 height 11
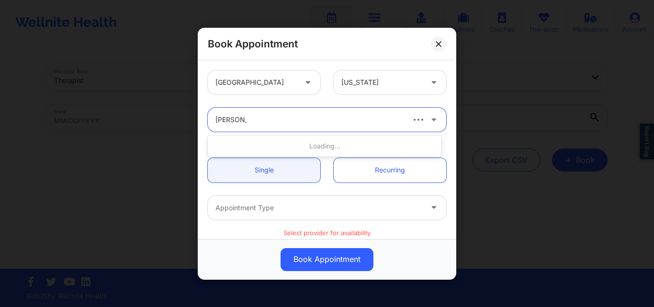
type input "[PERSON_NAME]"
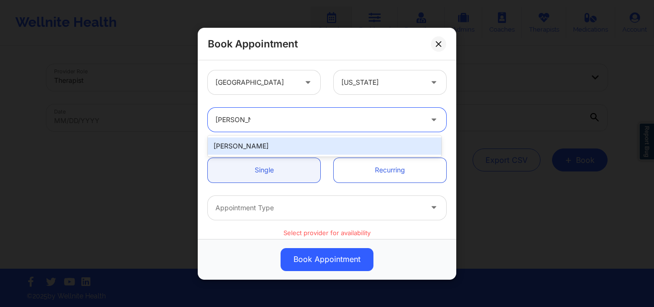
click at [262, 141] on div "[PERSON_NAME]" at bounding box center [325, 145] width 234 height 17
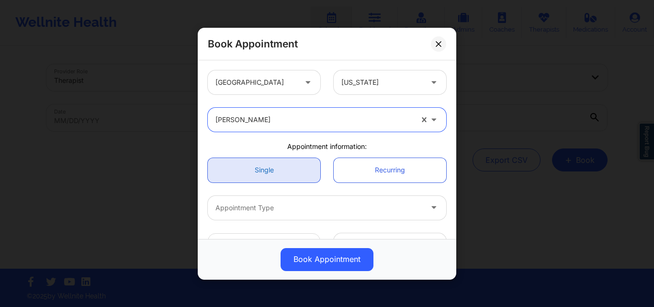
click at [258, 177] on link "Single" at bounding box center [264, 170] width 113 height 24
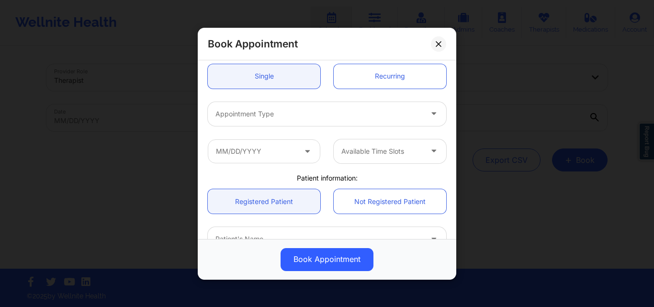
scroll to position [96, 0]
click at [300, 104] on div "Appointment Type" at bounding box center [316, 112] width 216 height 24
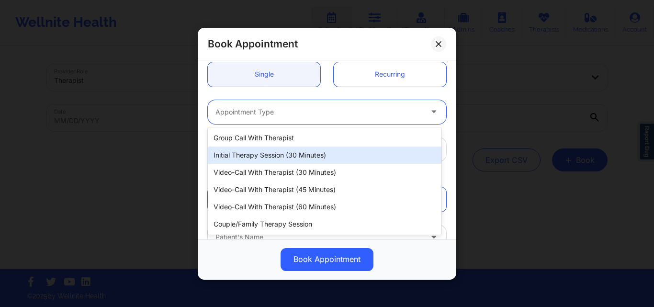
click at [316, 157] on div "Initial Therapy Session (30 minutes)" at bounding box center [325, 155] width 234 height 17
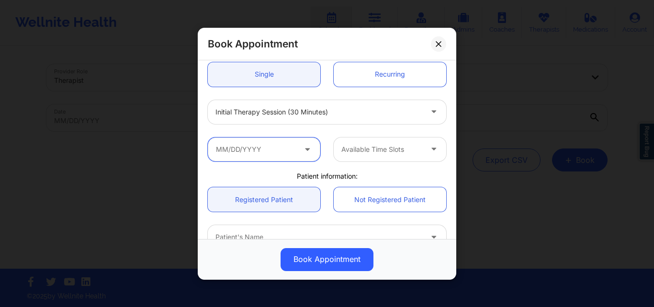
click at [271, 147] on input "text" at bounding box center [264, 149] width 113 height 24
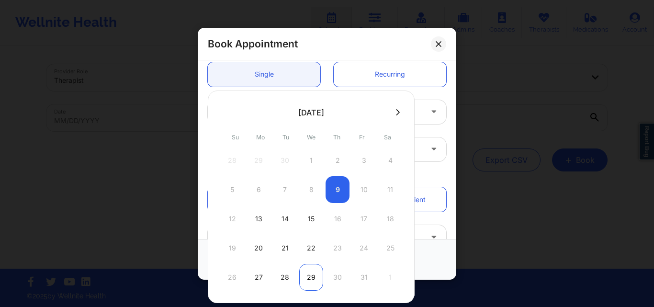
click at [308, 278] on div "29" at bounding box center [311, 277] width 24 height 27
type input "[DATE]"
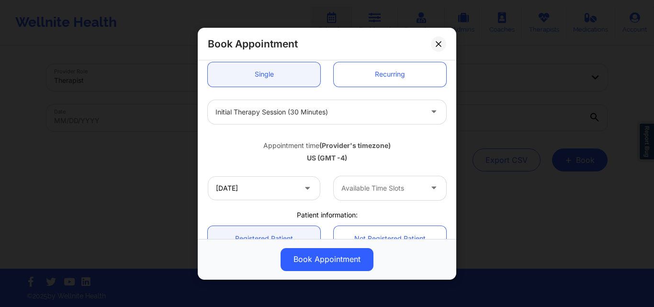
click at [386, 186] on div at bounding box center [382, 187] width 81 height 11
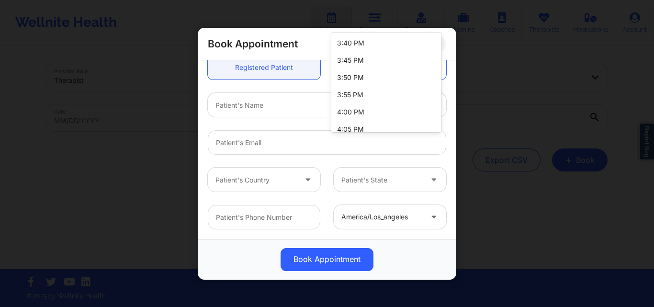
scroll to position [1508, 0]
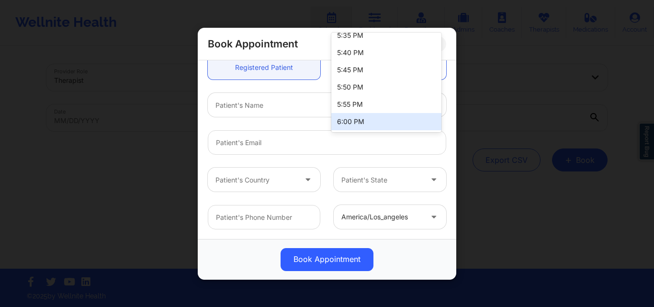
click at [375, 126] on div "6:00 PM" at bounding box center [386, 121] width 110 height 17
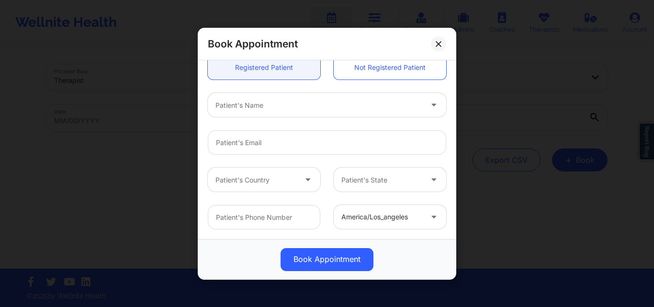
click at [268, 106] on div at bounding box center [319, 104] width 207 height 11
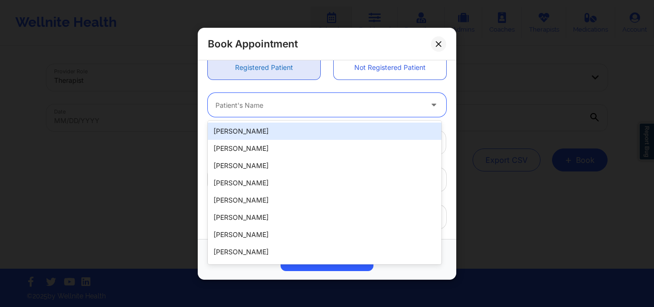
click at [262, 71] on link "Registered Patient" at bounding box center [264, 67] width 113 height 24
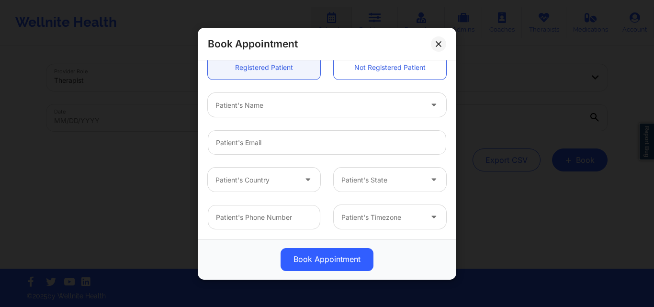
click at [262, 111] on div at bounding box center [319, 104] width 207 height 11
type input "[PERSON_NAME]"
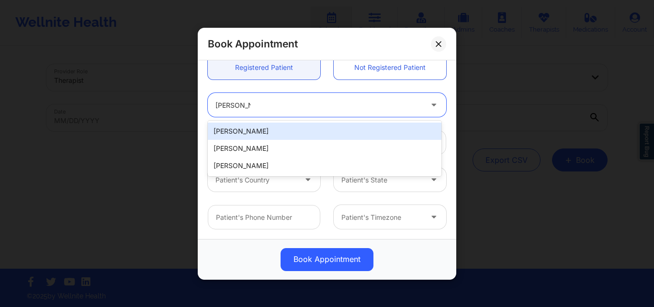
click at [331, 131] on div "[PERSON_NAME]" at bounding box center [325, 131] width 234 height 17
type input "[EMAIL_ADDRESS][DOMAIN_NAME]"
type input "[PHONE_NUMBER]"
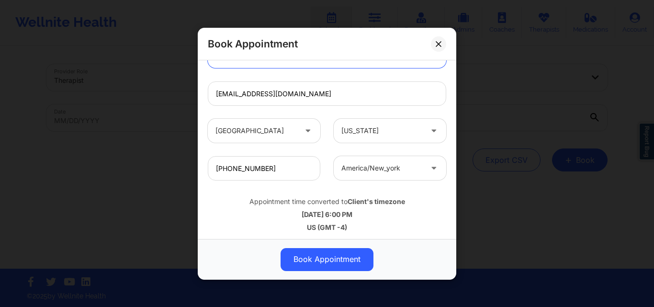
scroll to position [319, 0]
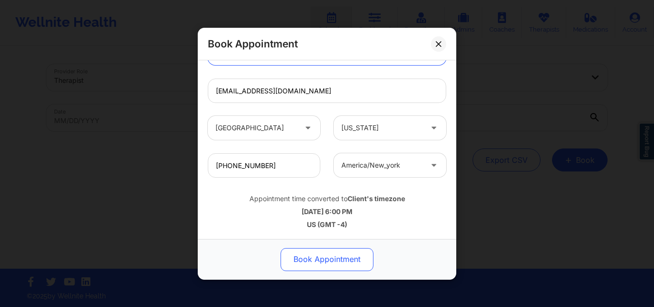
click at [331, 255] on button "Book Appointment" at bounding box center [327, 259] width 93 height 23
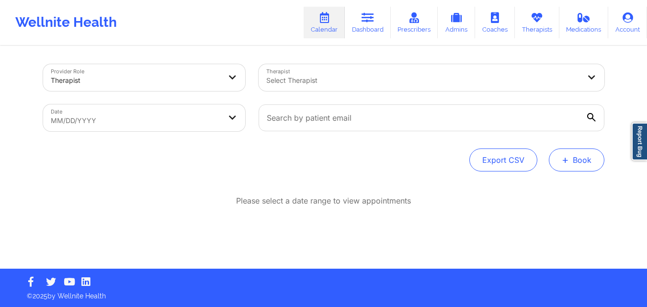
click at [565, 157] on span "+" at bounding box center [565, 159] width 7 height 5
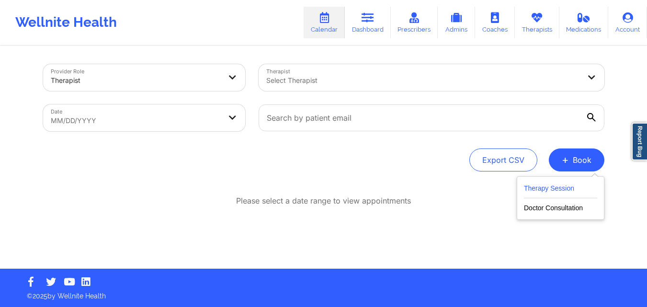
click at [550, 186] on button "Therapy Session" at bounding box center [560, 190] width 73 height 16
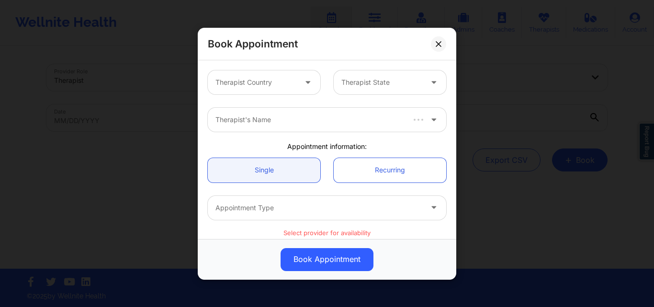
click at [303, 79] on icon at bounding box center [308, 80] width 10 height 8
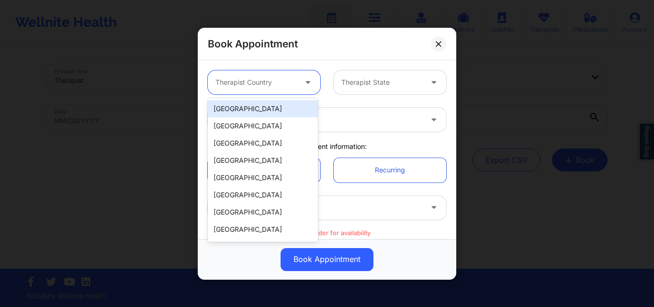
click at [270, 108] on div "[GEOGRAPHIC_DATA]" at bounding box center [263, 108] width 110 height 17
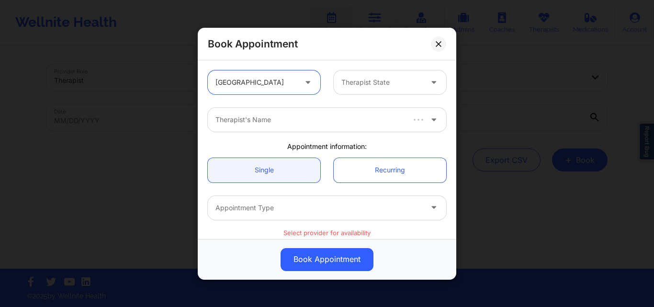
click at [384, 85] on div at bounding box center [382, 82] width 81 height 11
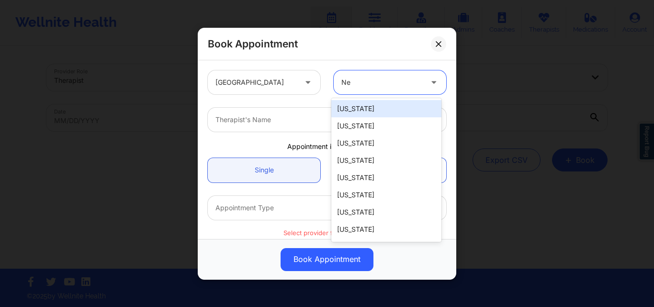
type input "New"
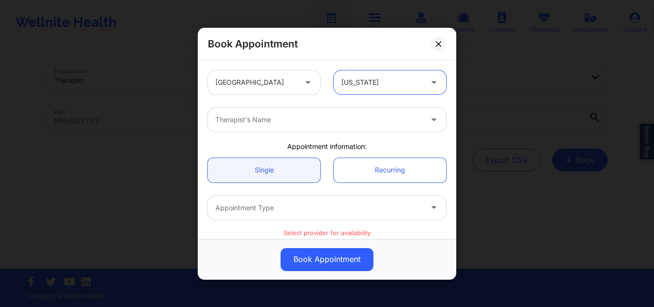
click at [288, 119] on div at bounding box center [319, 119] width 207 height 11
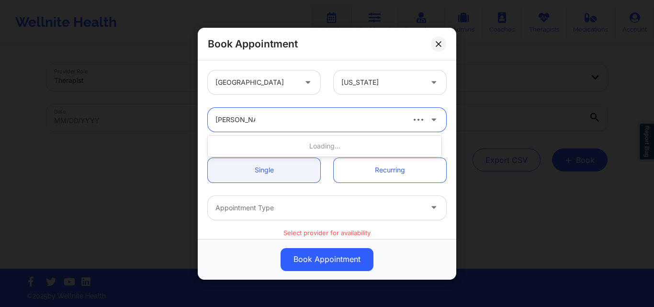
type input "Richard Ryan"
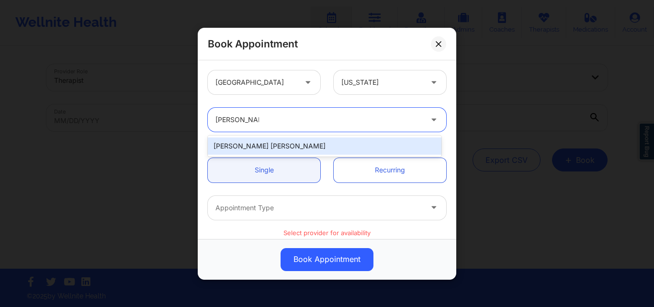
click at [260, 147] on div "[PERSON_NAME] [PERSON_NAME]" at bounding box center [325, 145] width 234 height 17
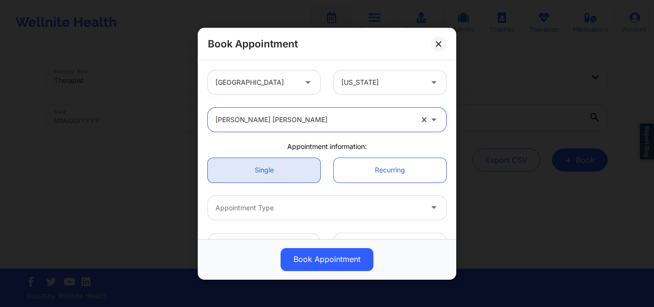
click at [260, 182] on link "Single" at bounding box center [264, 170] width 113 height 24
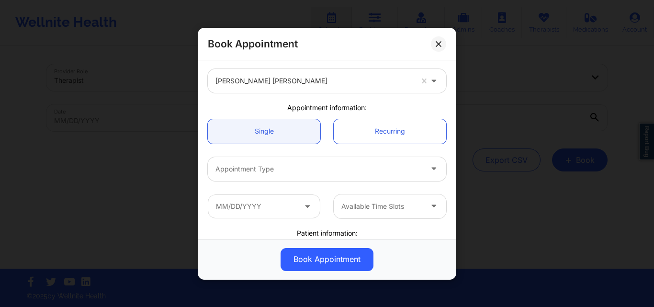
scroll to position [96, 0]
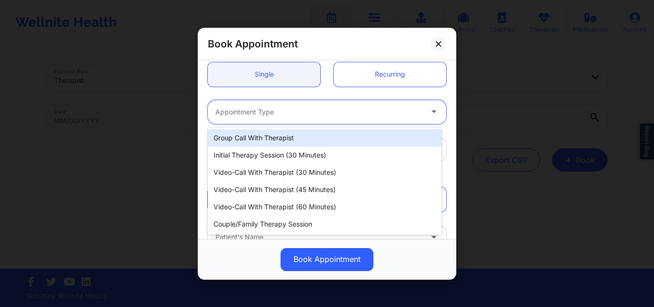
click at [285, 107] on div at bounding box center [319, 111] width 207 height 11
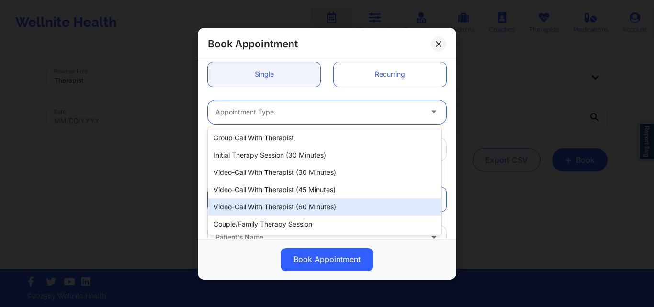
click at [293, 208] on div "Video-Call with Therapist (60 minutes)" at bounding box center [325, 206] width 234 height 17
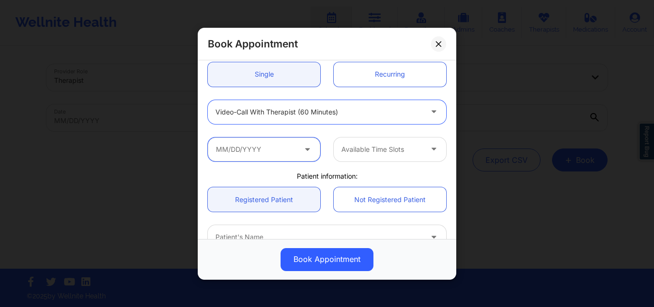
click at [278, 145] on input "text" at bounding box center [264, 149] width 113 height 24
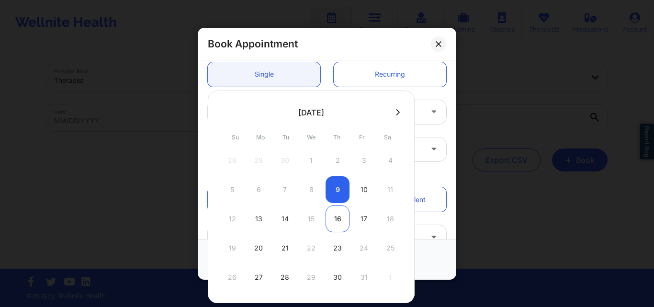
click at [337, 219] on div "16" at bounding box center [338, 218] width 24 height 27
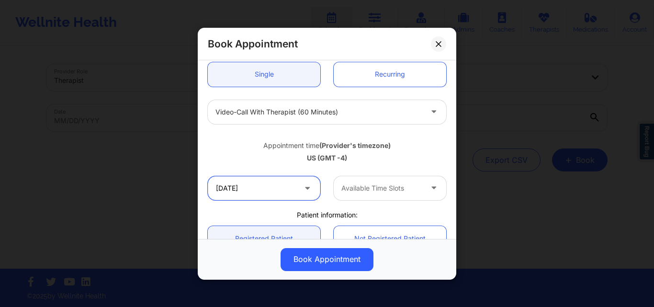
click at [295, 190] on input "10/16/2025" at bounding box center [264, 188] width 113 height 24
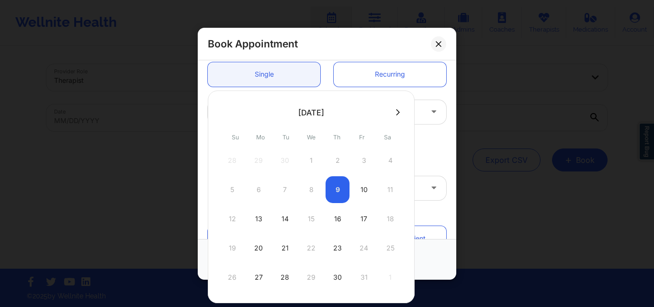
click at [335, 186] on div "5 6 7 8 9 10 11" at bounding box center [311, 189] width 182 height 27
click at [337, 187] on div "5 6 7 8 9 10 11" at bounding box center [311, 189] width 182 height 27
click at [330, 186] on div "5 6 7 8 9 10 11" at bounding box center [311, 189] width 182 height 27
click at [342, 188] on div "5 6 7 8 9 10 11" at bounding box center [311, 189] width 182 height 27
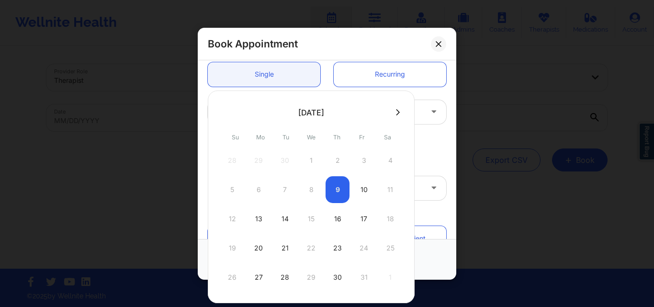
click at [344, 188] on div "5 6 7 8 9 10 11" at bounding box center [311, 189] width 182 height 27
click at [331, 188] on div "5 6 7 8 9 10 11" at bounding box center [311, 189] width 182 height 27
click at [332, 188] on div "5 6 7 8 9 10 11" at bounding box center [311, 189] width 182 height 27
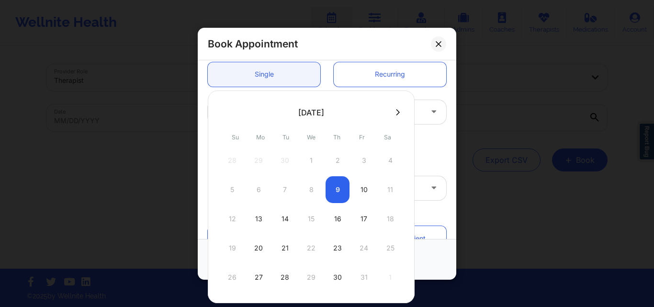
click at [332, 188] on div "5 6 7 8 9 10 11" at bounding box center [311, 189] width 182 height 27
click at [337, 186] on div "5 6 7 8 9 10 11" at bounding box center [311, 189] width 182 height 27
click at [259, 217] on div "13" at bounding box center [259, 218] width 24 height 27
type input "10/13/2025"
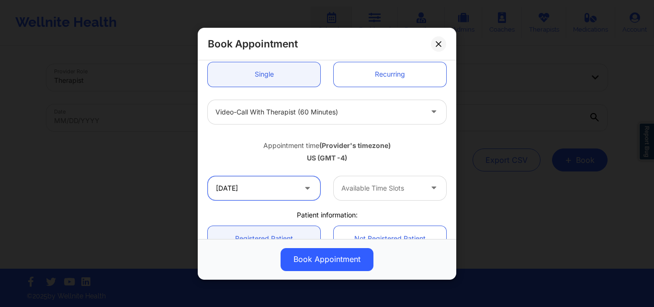
click at [294, 190] on input "10/13/2025" at bounding box center [264, 188] width 113 height 24
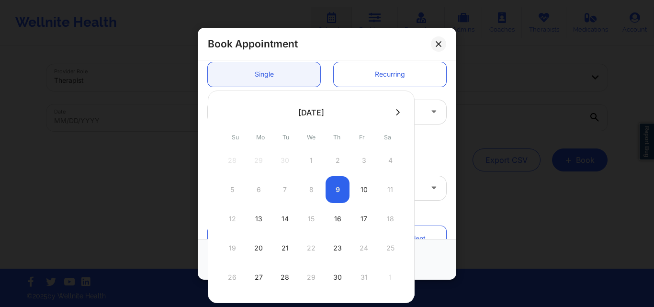
click at [338, 192] on div "5 6 7 8 9 10 11" at bounding box center [311, 189] width 182 height 27
click at [399, 113] on button at bounding box center [398, 112] width 10 height 8
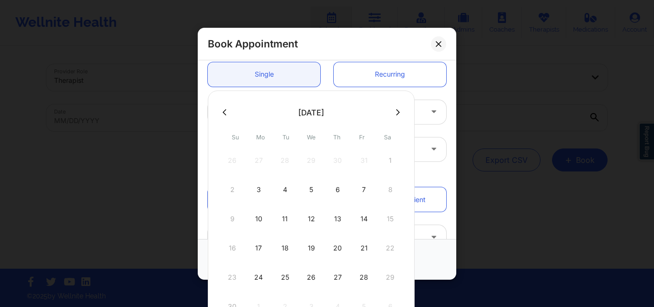
click at [226, 112] on icon at bounding box center [225, 112] width 4 height 7
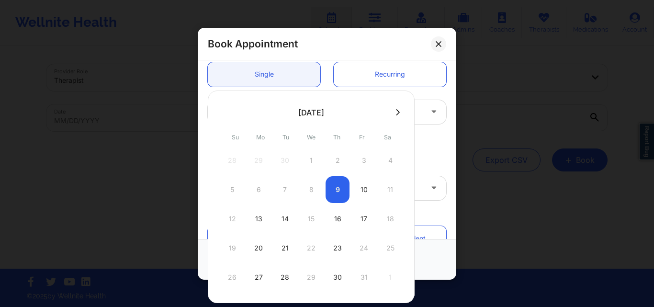
click at [337, 186] on div "5 6 7 8 9 10 11" at bounding box center [311, 189] width 182 height 27
click at [334, 189] on div "5 6 7 8 9 10 11" at bounding box center [311, 189] width 182 height 27
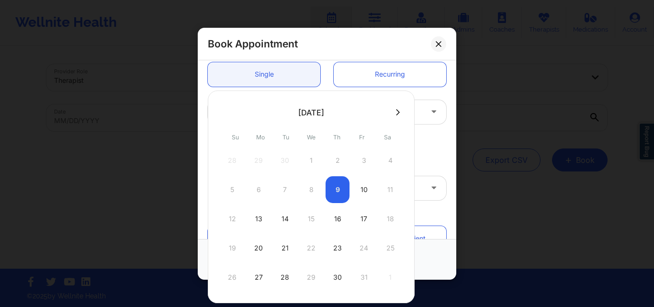
click at [336, 183] on div "5 6 7 8 9 10 11" at bounding box center [311, 189] width 182 height 27
click at [434, 143] on div "Appointment time (Provider's timezone)" at bounding box center [327, 145] width 239 height 10
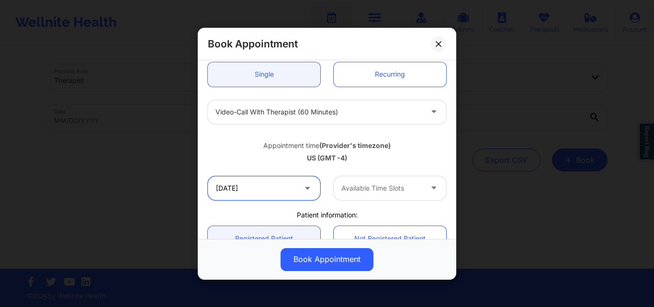
click at [270, 189] on input "10/13/2025" at bounding box center [264, 188] width 113 height 24
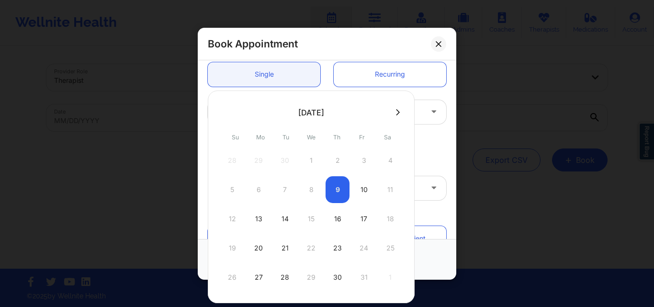
click at [340, 191] on div "5 6 7 8 9 10 11" at bounding box center [311, 189] width 182 height 27
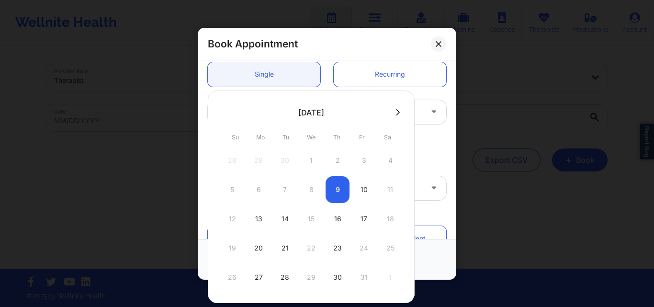
click at [340, 191] on div "5 6 7 8 9 10 11" at bounding box center [311, 189] width 182 height 27
click at [337, 52] on div "Book Appointment" at bounding box center [327, 44] width 259 height 33
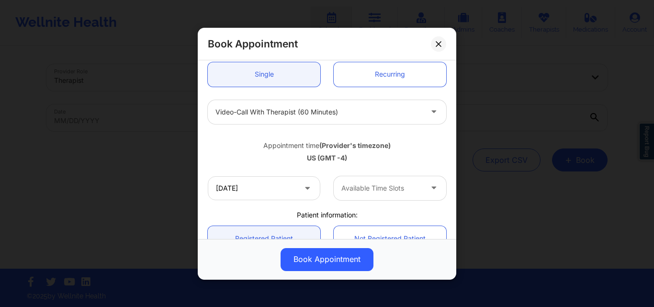
click at [404, 191] on div at bounding box center [382, 187] width 81 height 11
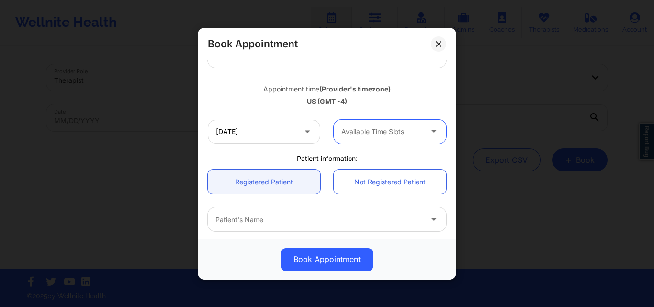
scroll to position [144, 0]
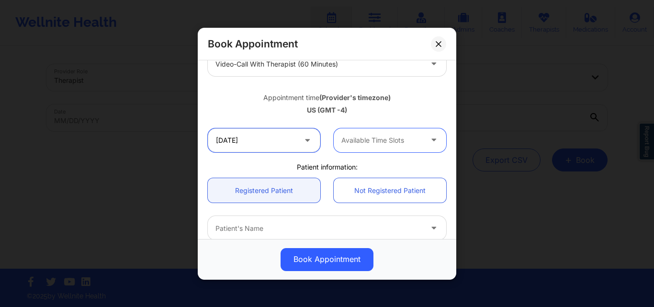
click at [283, 143] on input "10/13/2025" at bounding box center [264, 140] width 113 height 24
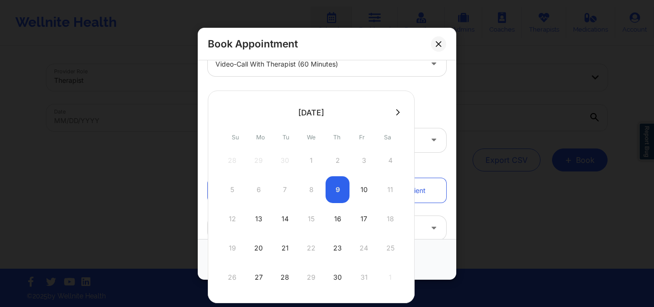
click at [335, 188] on div "5 6 7 8 9 10 11" at bounding box center [311, 189] width 182 height 27
click at [434, 46] on button at bounding box center [438, 43] width 15 height 15
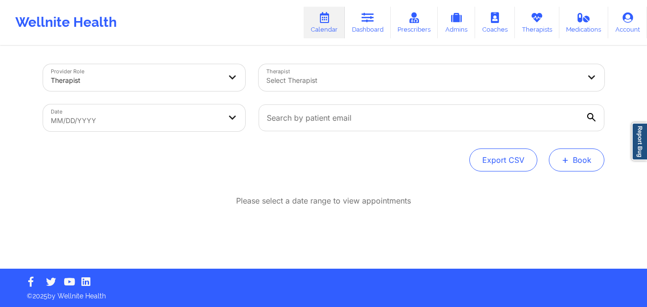
click at [584, 166] on button "+ Book" at bounding box center [577, 159] width 56 height 23
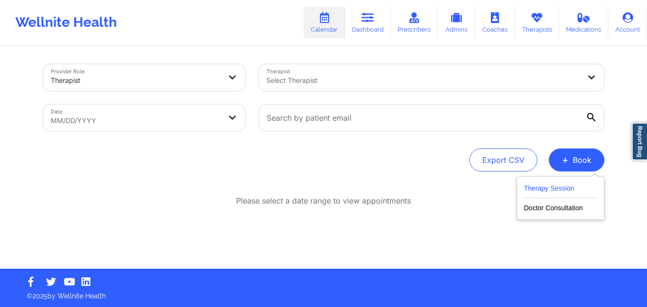
click at [557, 192] on button "Therapy Session" at bounding box center [560, 190] width 73 height 16
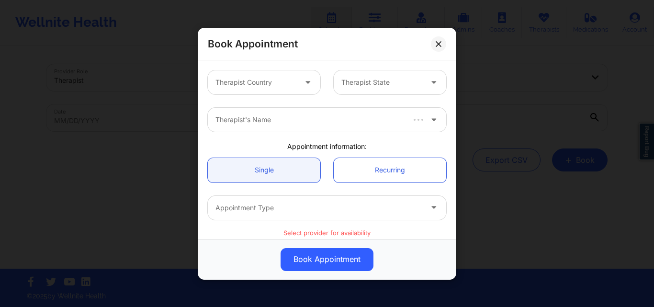
click at [280, 81] on div at bounding box center [256, 82] width 81 height 11
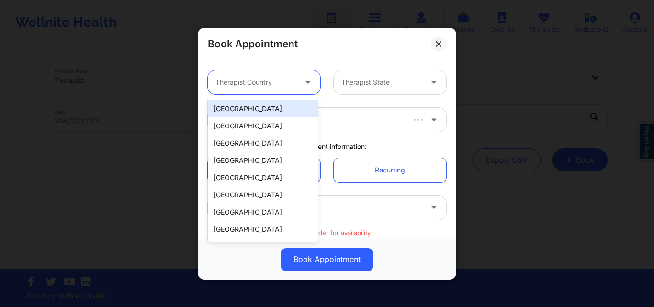
click at [272, 113] on div "[GEOGRAPHIC_DATA]" at bounding box center [263, 108] width 110 height 17
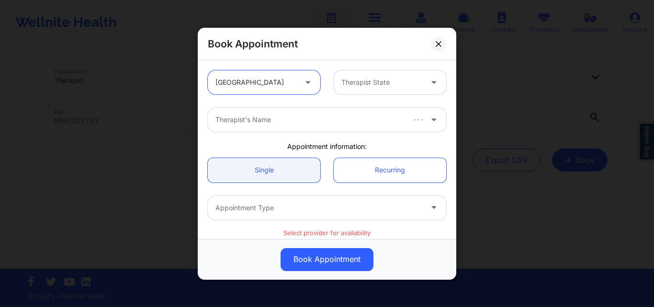
click at [342, 84] on div at bounding box center [382, 82] width 81 height 11
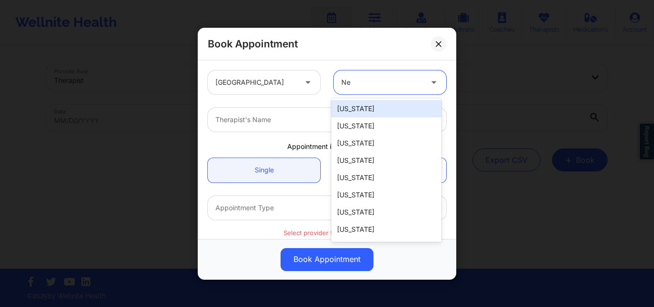
type input "New"
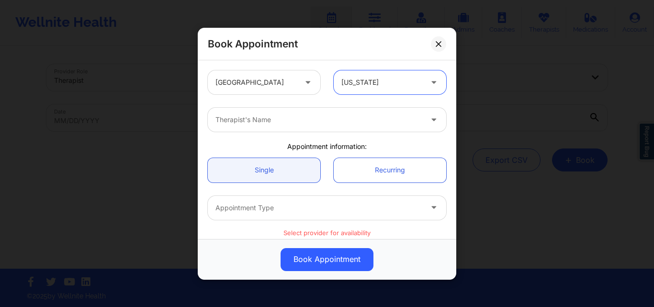
click at [364, 122] on div at bounding box center [319, 119] width 207 height 11
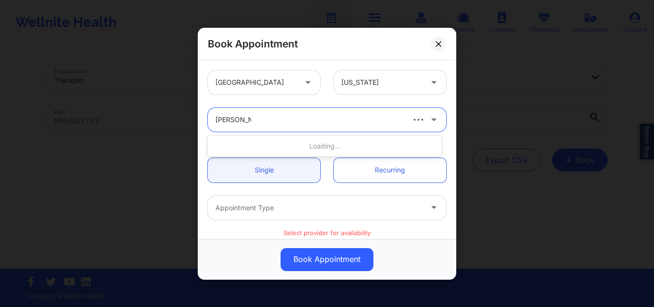
type input "Richard Ryan"
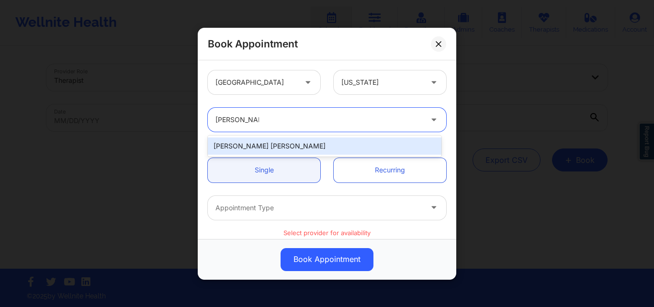
click at [285, 146] on div "[PERSON_NAME] [PERSON_NAME]" at bounding box center [325, 145] width 234 height 17
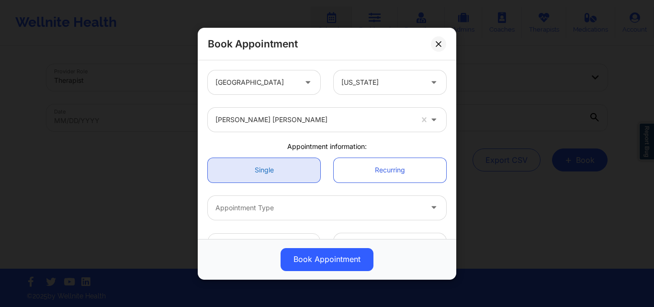
click at [281, 166] on link "Single" at bounding box center [264, 170] width 113 height 24
click at [284, 211] on div at bounding box center [319, 207] width 207 height 11
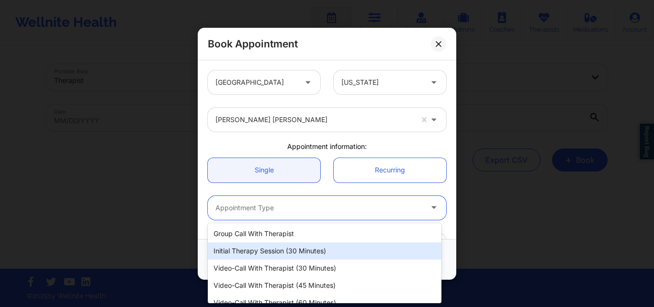
scroll to position [27, 0]
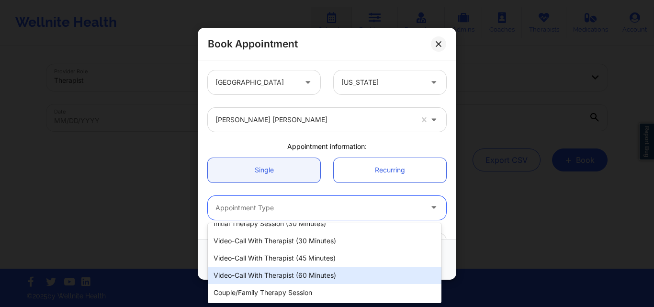
click at [327, 280] on div "Video-Call with Therapist (60 minutes)" at bounding box center [325, 275] width 234 height 17
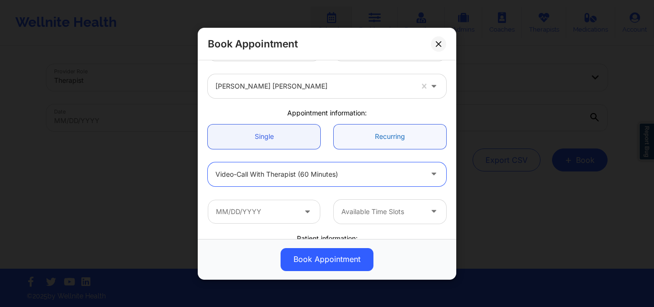
scroll to position [48, 0]
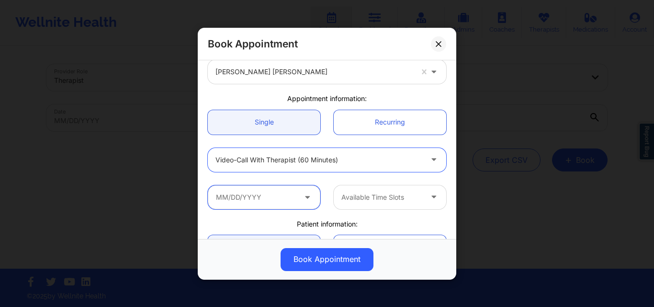
click at [295, 207] on input "text" at bounding box center [264, 197] width 113 height 24
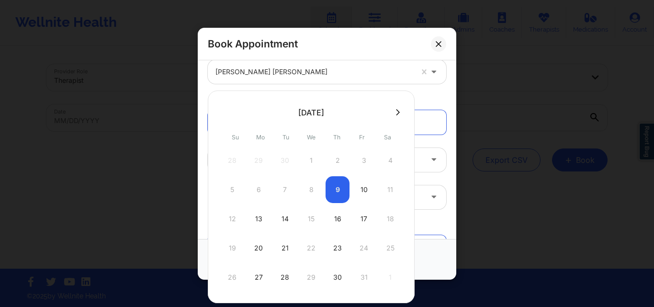
click at [340, 187] on div "5 6 7 8 9 10 11" at bounding box center [311, 189] width 182 height 27
click at [336, 220] on div "16" at bounding box center [338, 218] width 24 height 27
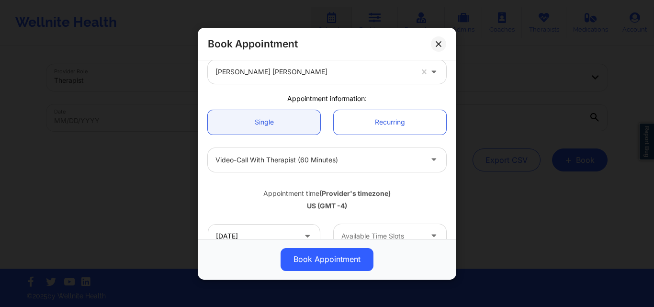
click at [358, 159] on div at bounding box center [319, 159] width 207 height 11
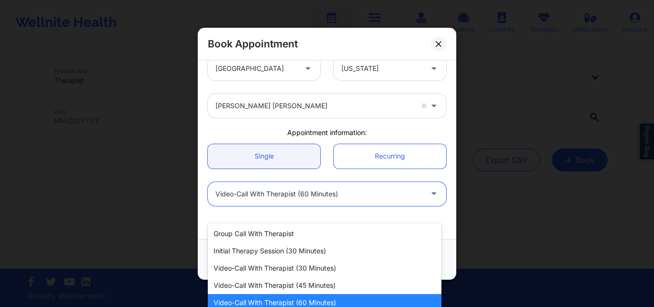
scroll to position [0, 0]
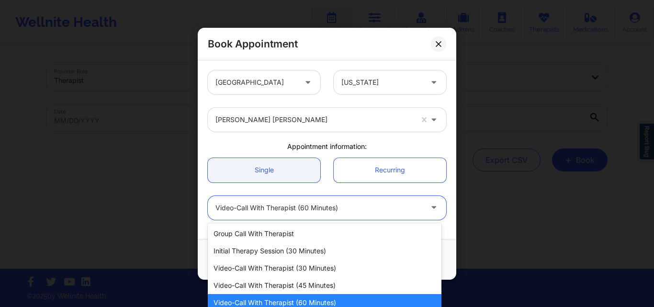
click at [221, 145] on div "Appointment information:" at bounding box center [327, 147] width 252 height 10
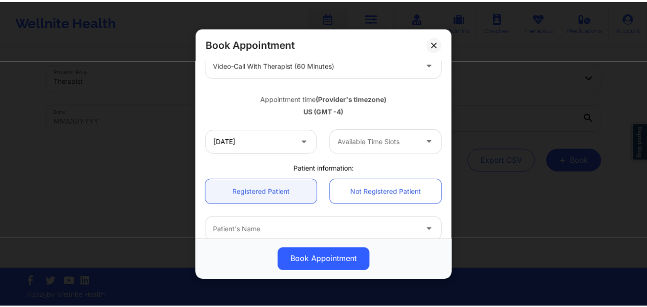
scroll to position [144, 0]
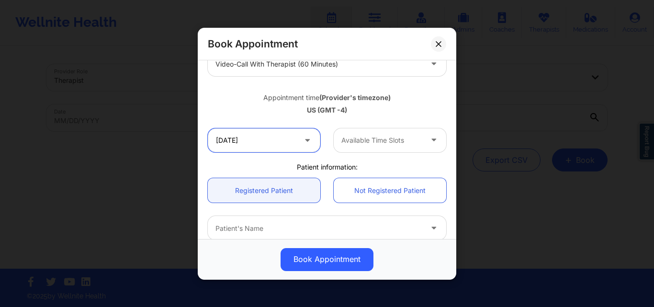
click at [286, 140] on input "10/16/2025" at bounding box center [264, 140] width 113 height 24
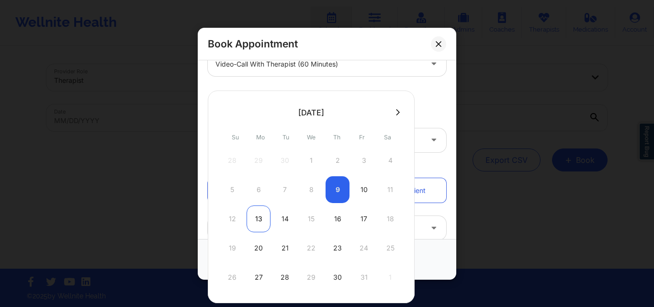
click at [262, 217] on div "13" at bounding box center [259, 218] width 24 height 27
type input "10/13/2025"
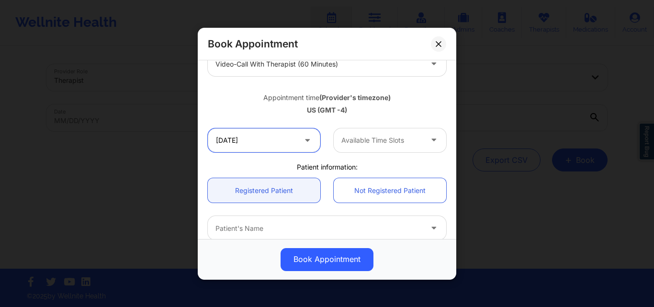
click at [282, 145] on input "10/13/2025" at bounding box center [264, 140] width 113 height 24
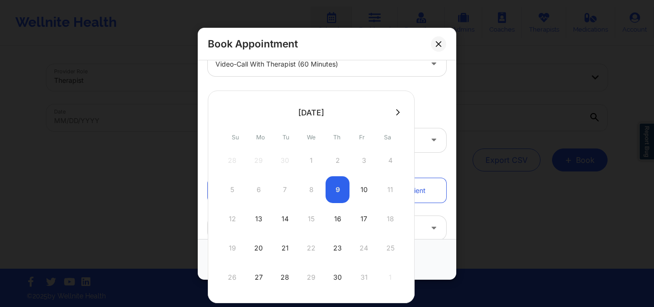
click at [333, 187] on div "5 6 7 8 9 10 11" at bounding box center [311, 189] width 182 height 27
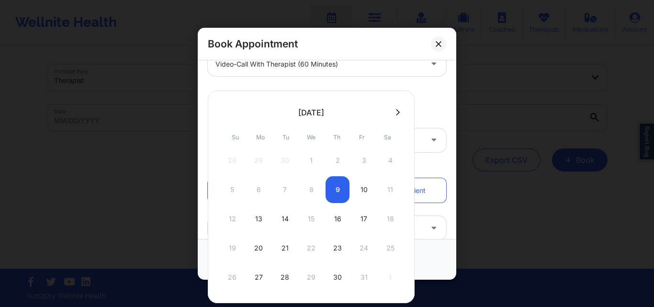
click at [333, 187] on div "5 6 7 8 9 10 11" at bounding box center [311, 189] width 182 height 27
click at [441, 42] on icon at bounding box center [439, 44] width 6 height 6
